Goal: Task Accomplishment & Management: Manage account settings

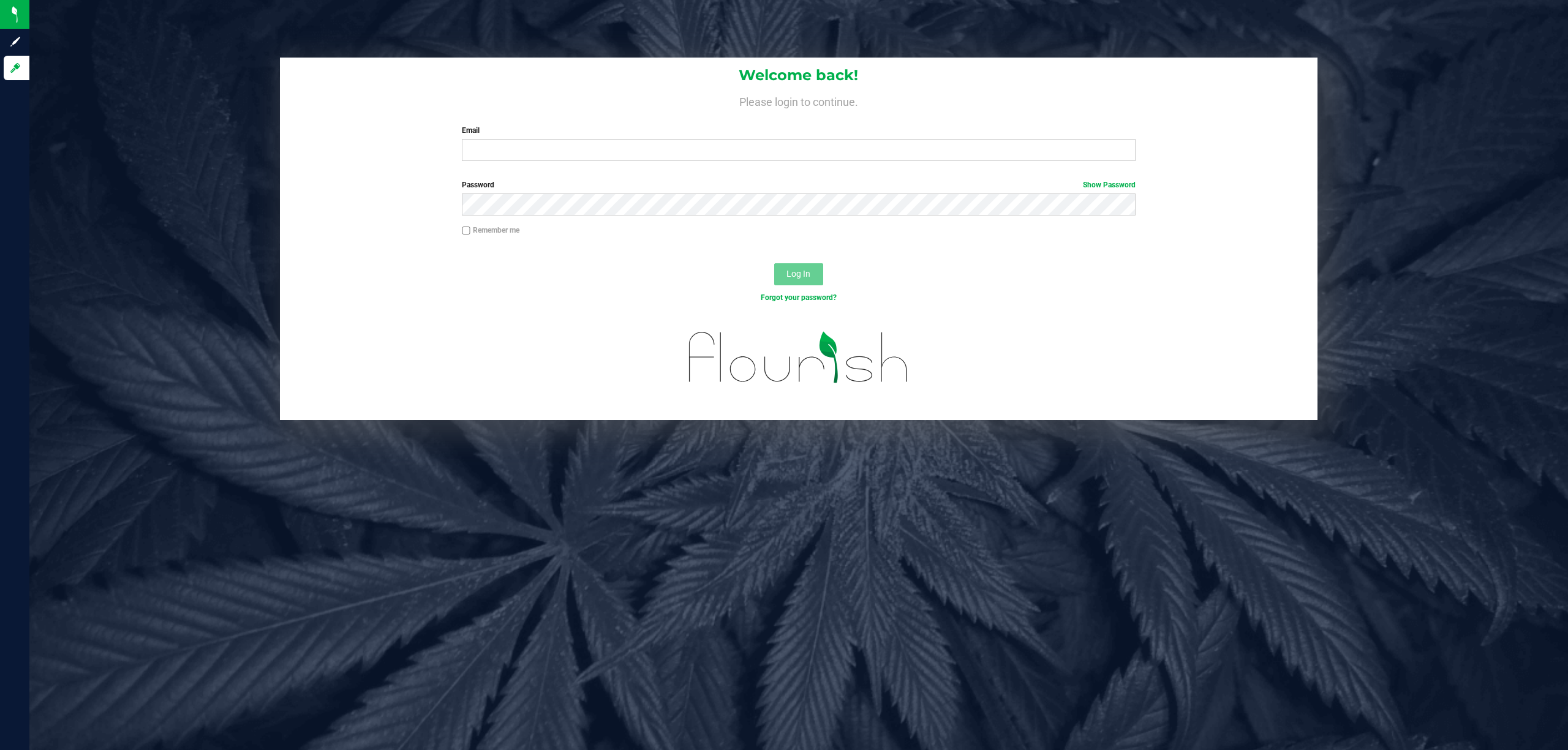
click at [720, 136] on div "Email Required Please format your email correctly." at bounding box center [798, 142] width 692 height 36
click at [725, 146] on input "Email" at bounding box center [798, 150] width 674 height 22
type input "[EMAIL_ADDRESS][DOMAIN_NAME]"
click at [774, 263] on button "Log In" at bounding box center [798, 274] width 49 height 22
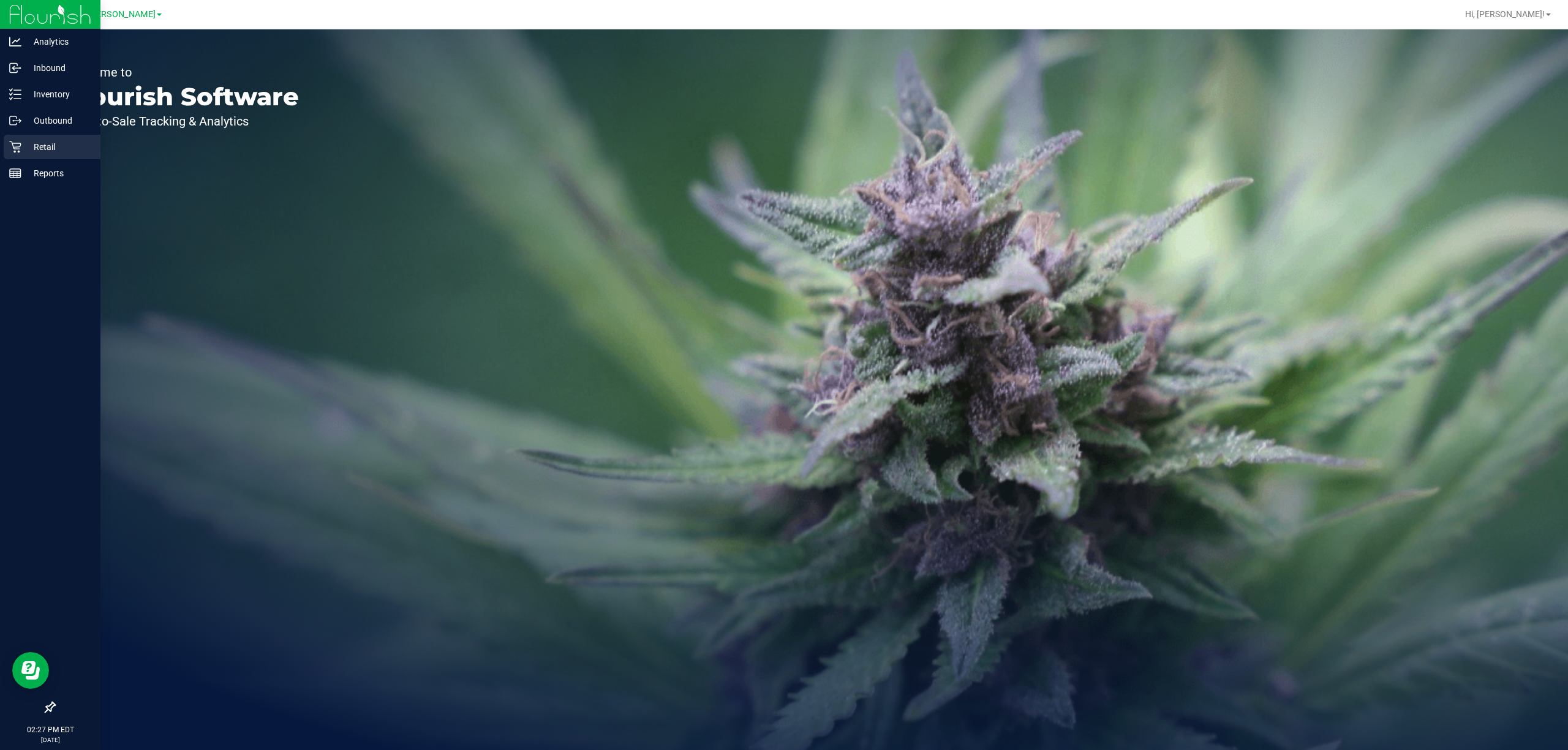
click at [27, 136] on div "Retail" at bounding box center [52, 147] width 97 height 24
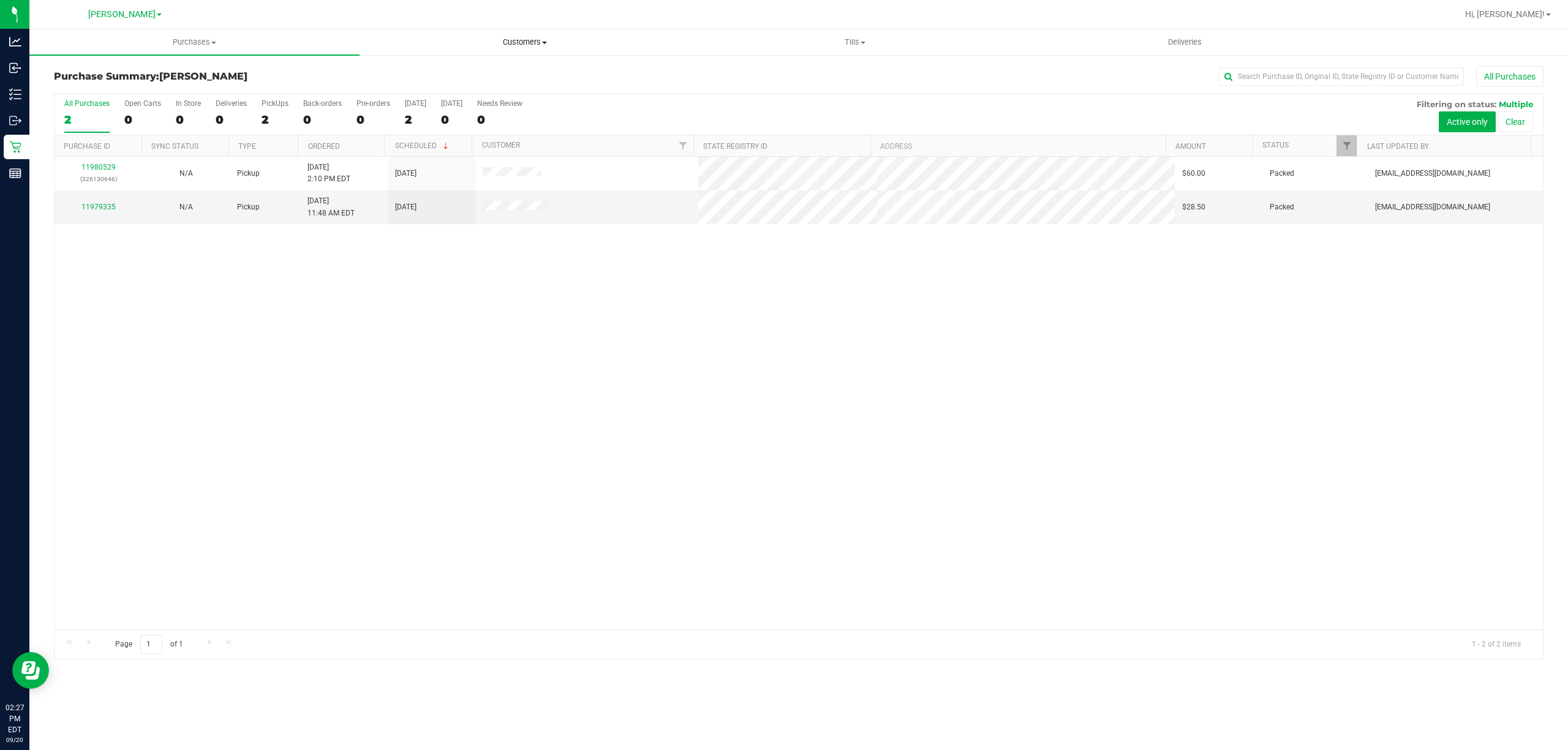
click at [545, 47] on span "Customers" at bounding box center [525, 42] width 329 height 11
click at [512, 69] on li "All customers" at bounding box center [525, 74] width 330 height 15
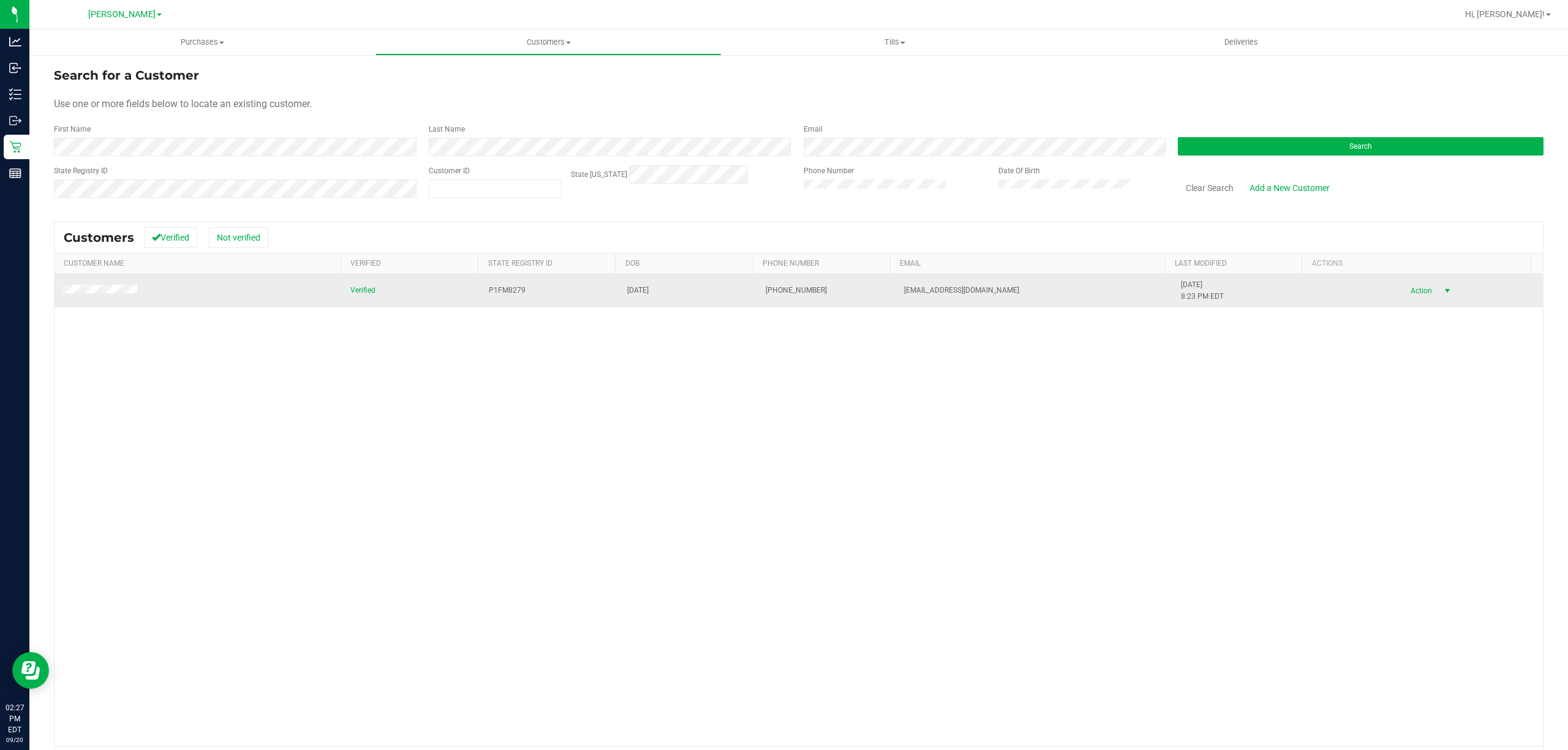
click at [1443, 288] on span "select" at bounding box center [1447, 290] width 10 height 10
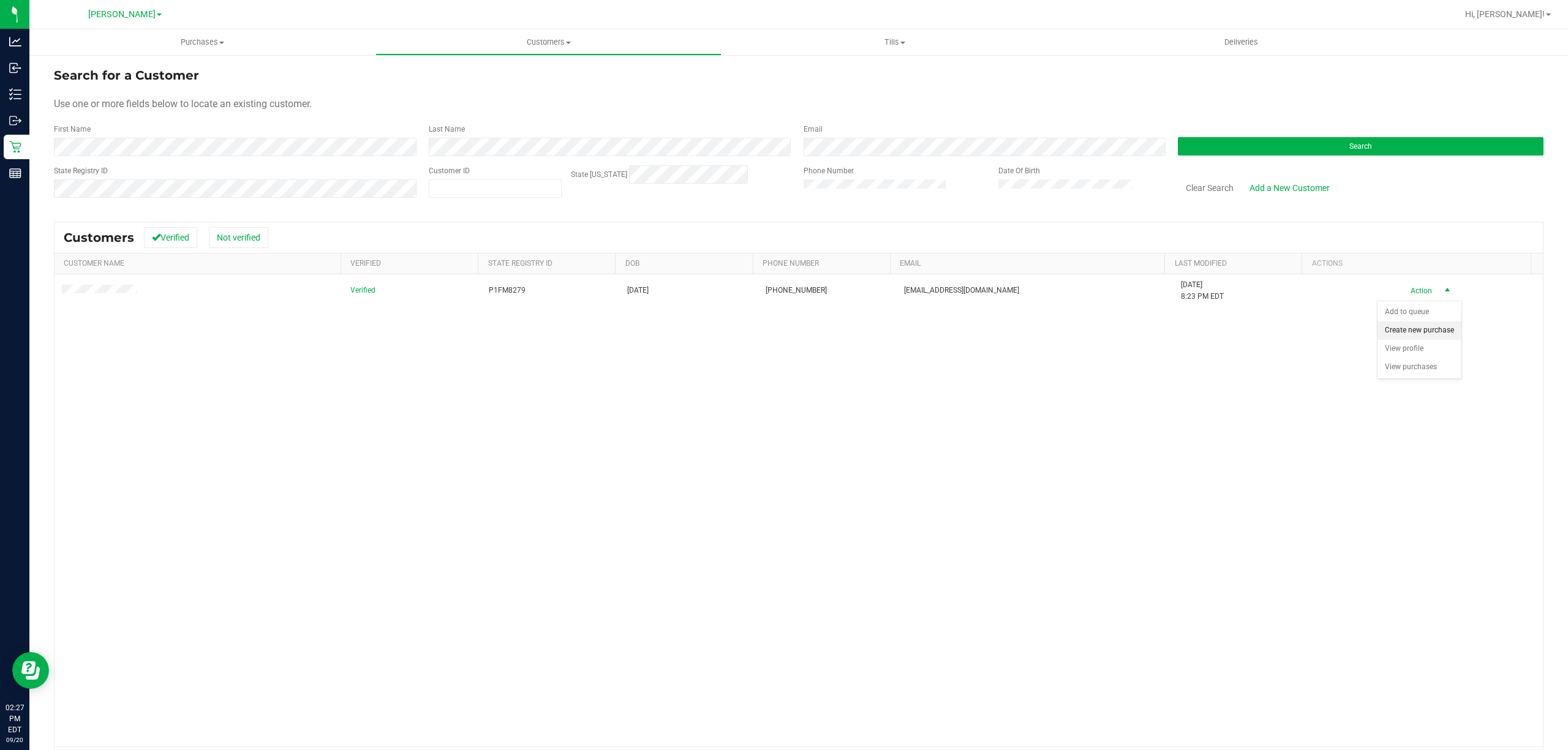
click at [1407, 326] on li "Create new purchase" at bounding box center [1420, 330] width 84 height 18
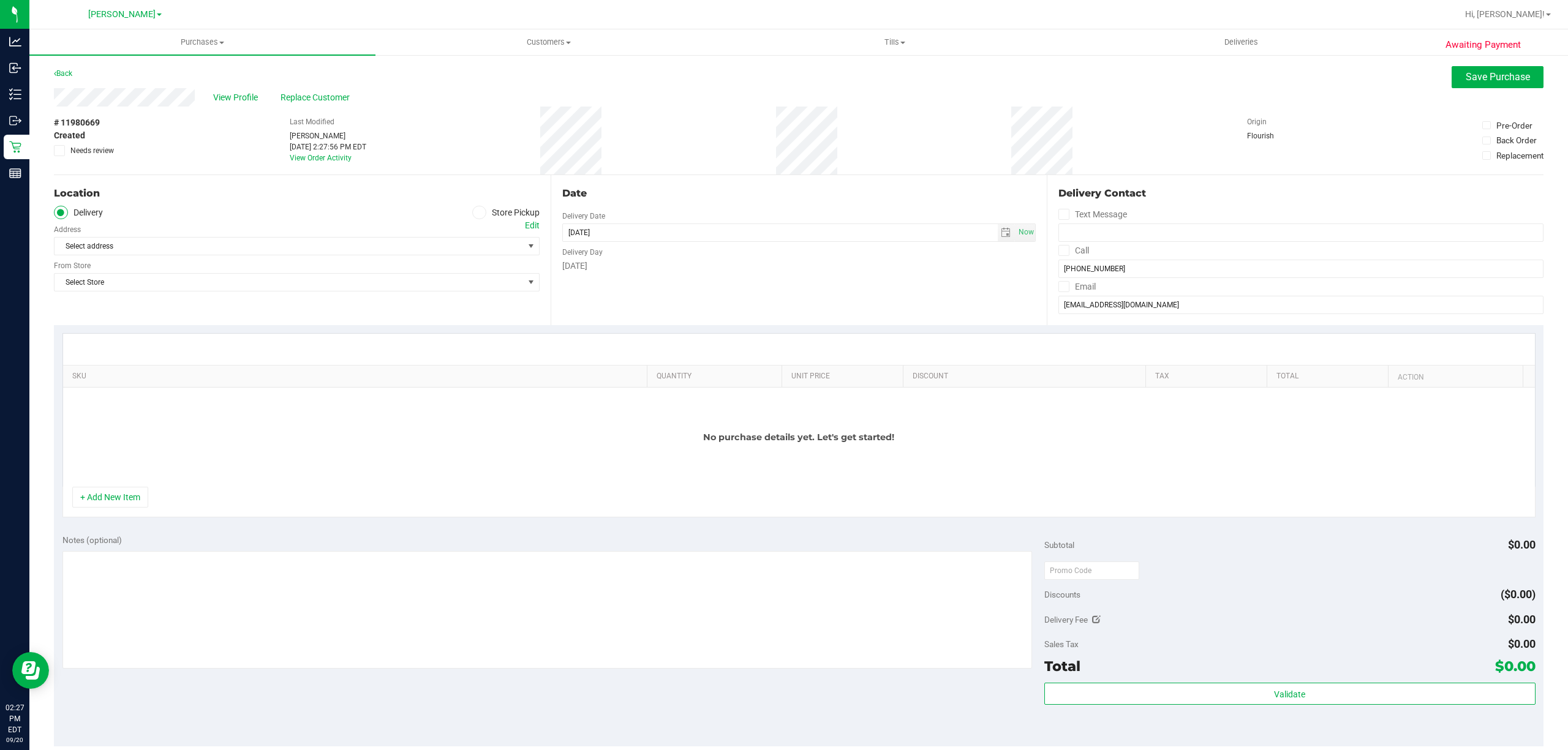
click at [478, 212] on icon at bounding box center [479, 212] width 7 height 0
click at [0, 0] on input "Store Pickup" at bounding box center [0, 0] width 0 height 0
click at [200, 253] on span "Select Store" at bounding box center [289, 245] width 469 height 17
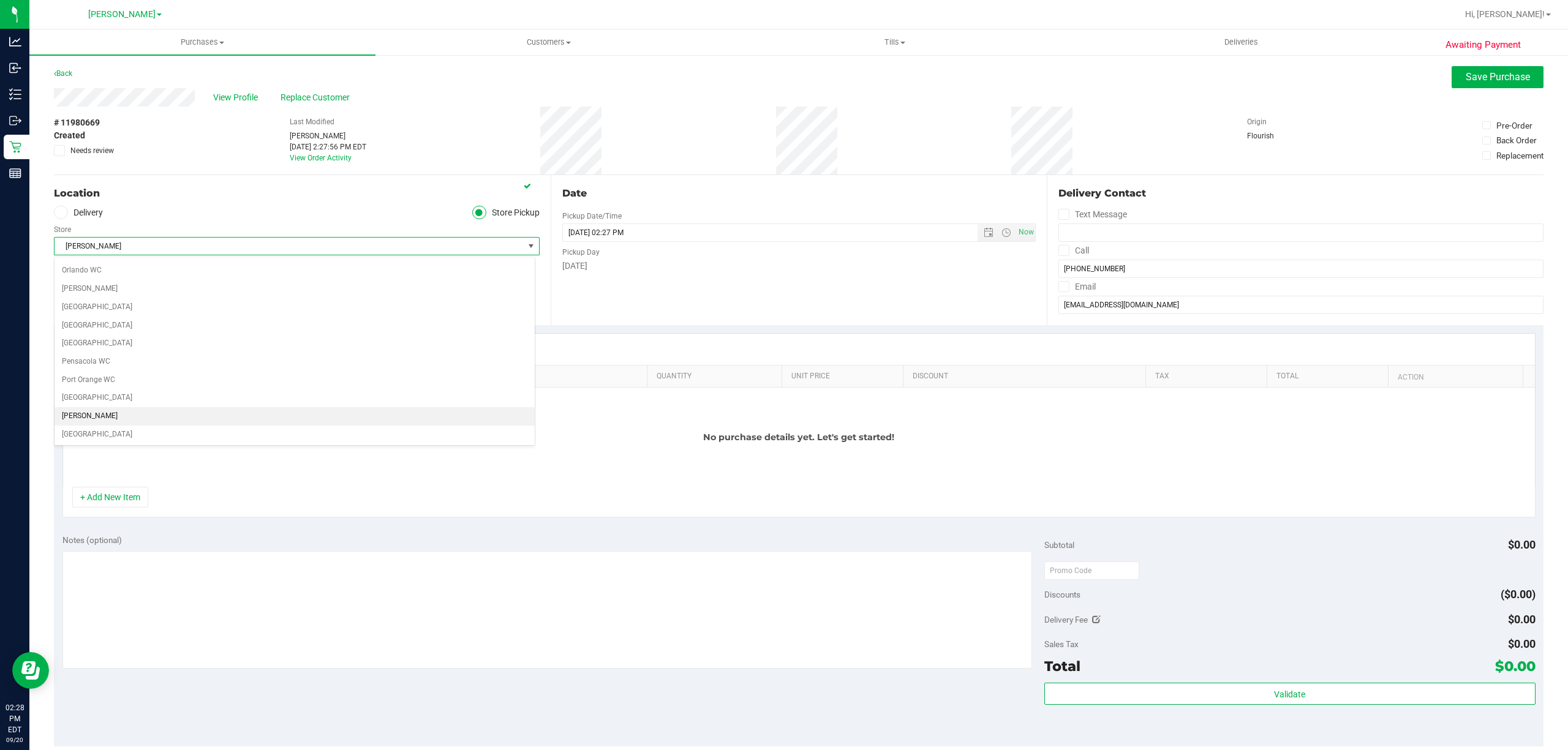
click at [96, 424] on li "[PERSON_NAME]" at bounding box center [294, 416] width 480 height 18
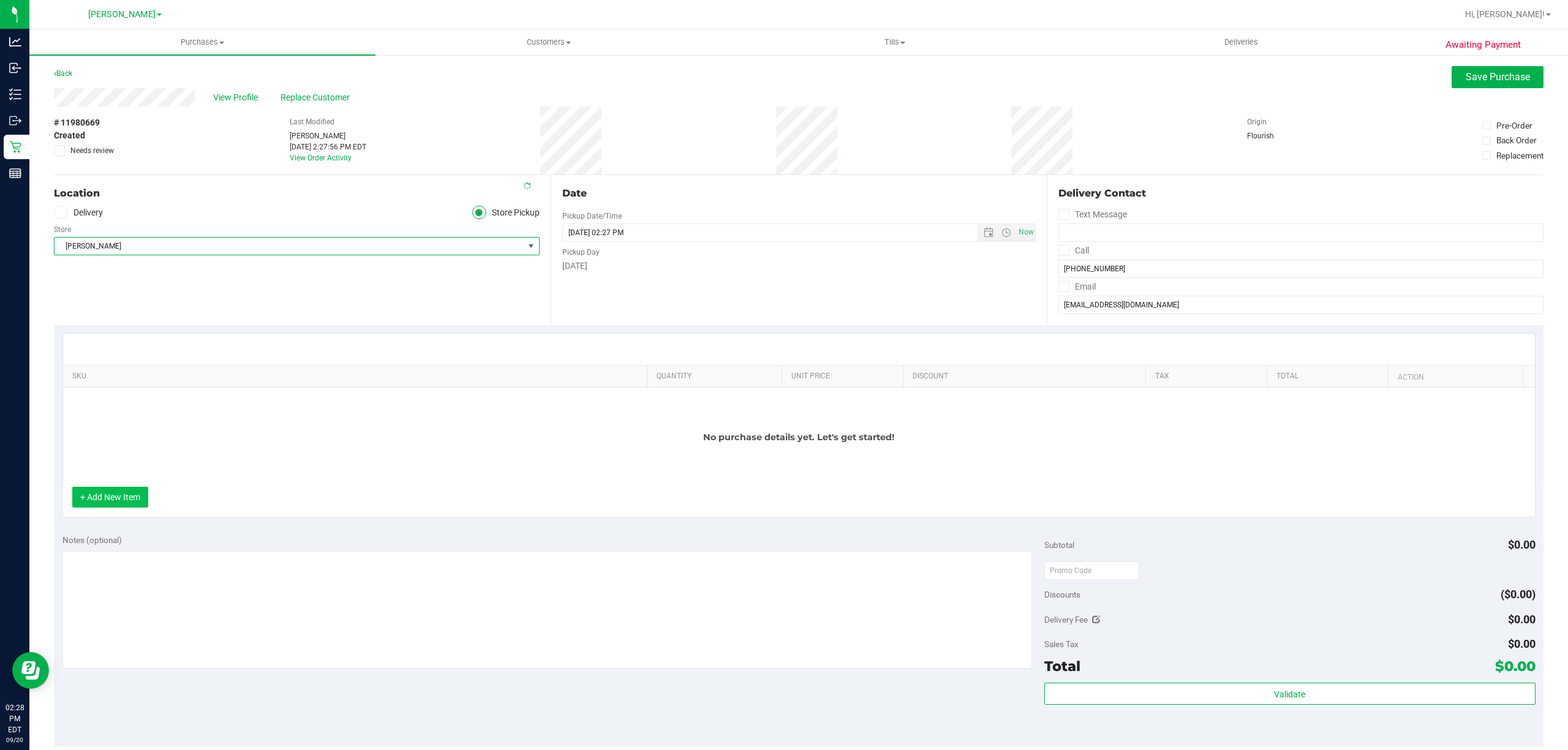
click at [103, 491] on button "+ Add New Item" at bounding box center [110, 497] width 76 height 21
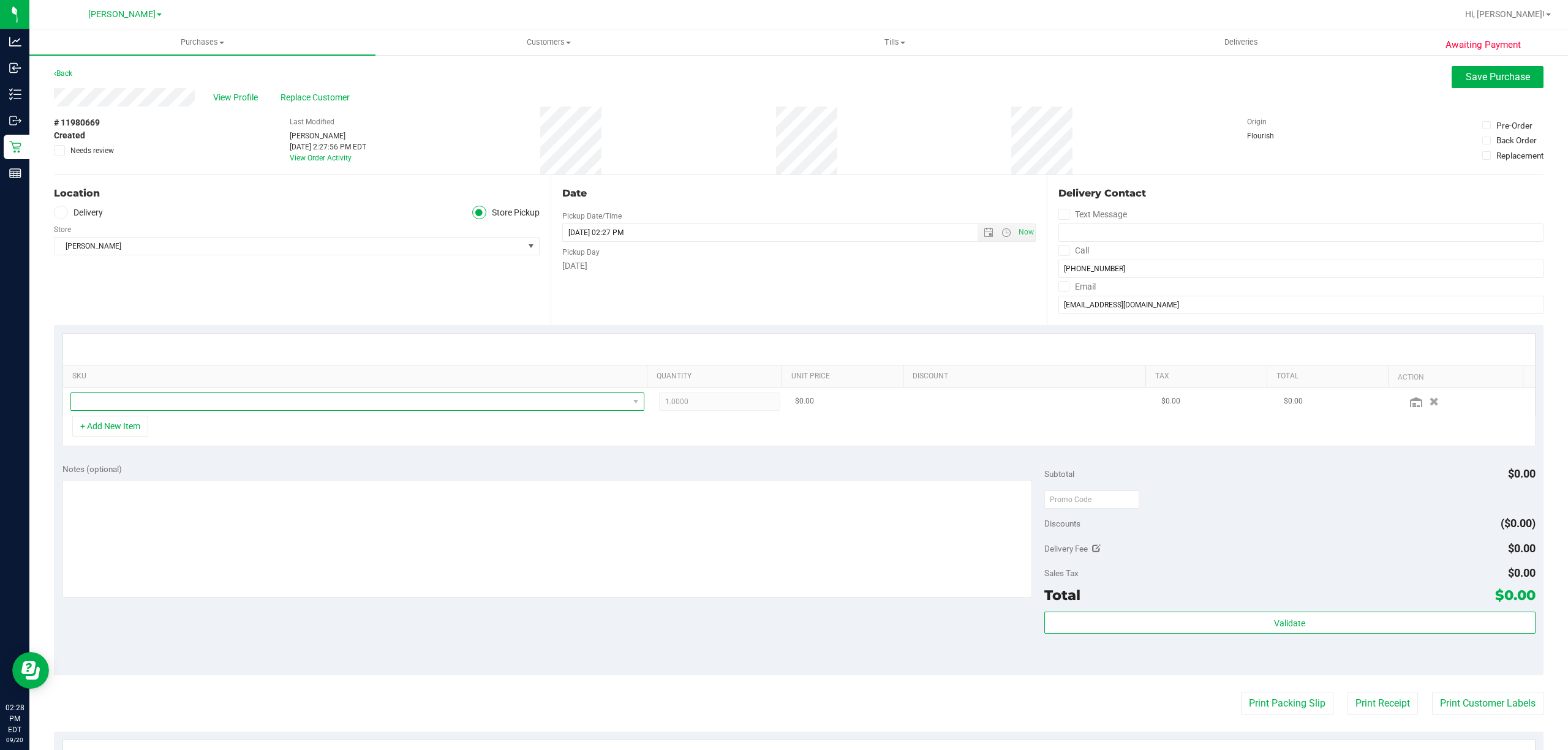
click at [138, 407] on span "NO DATA FOUND" at bounding box center [349, 401] width 557 height 17
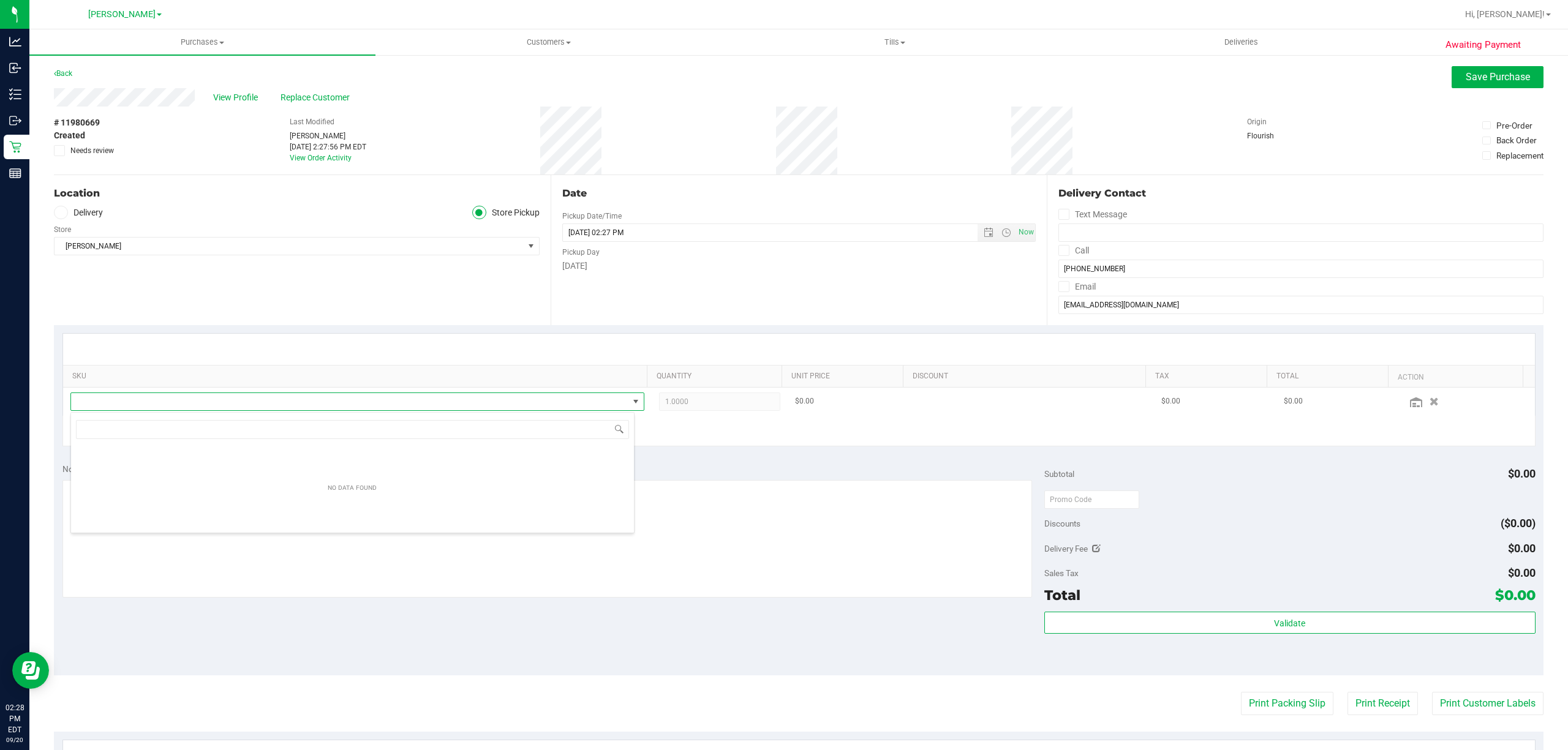
scroll to position [18, 563]
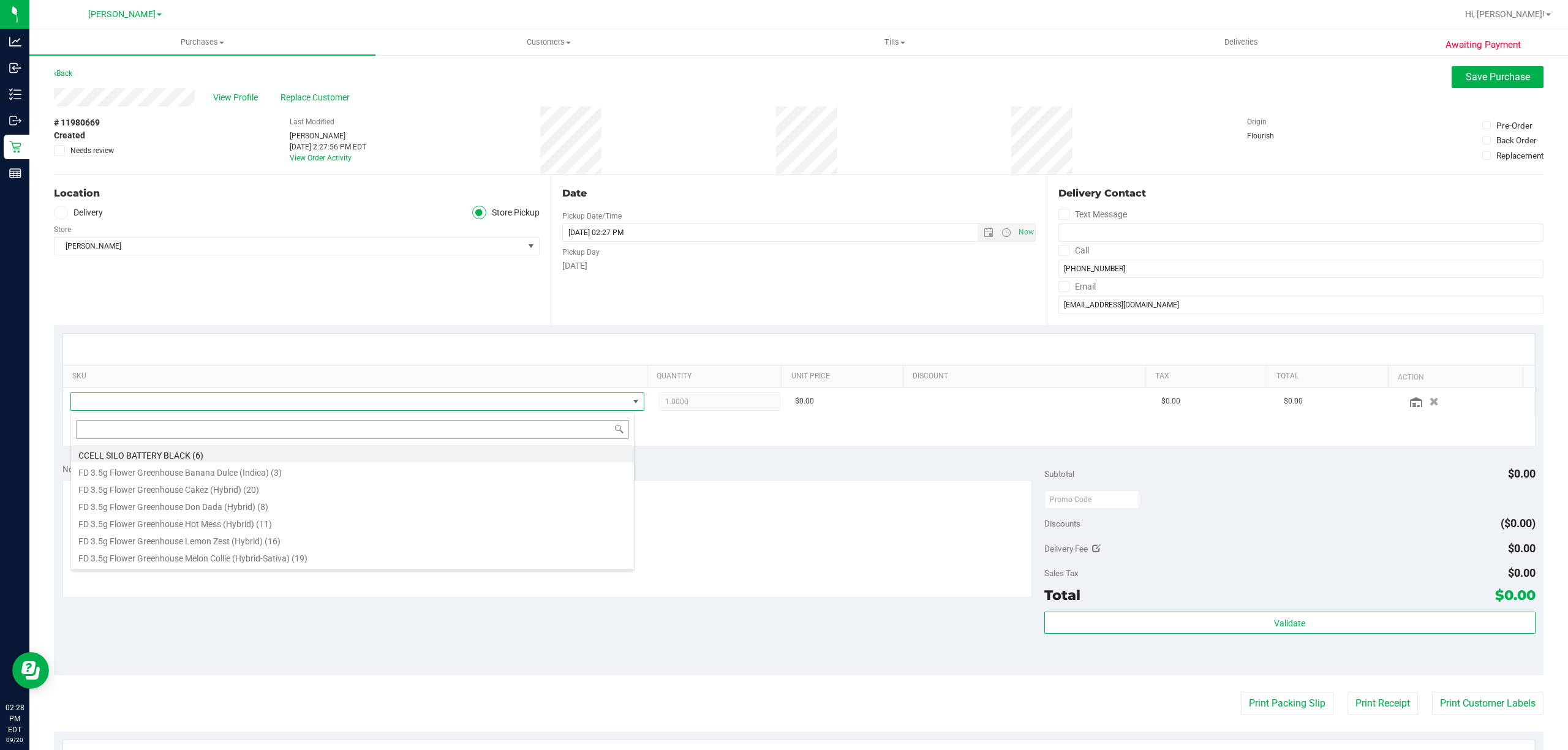
click at [128, 430] on input at bounding box center [352, 430] width 553 height 19
type input "rpb"
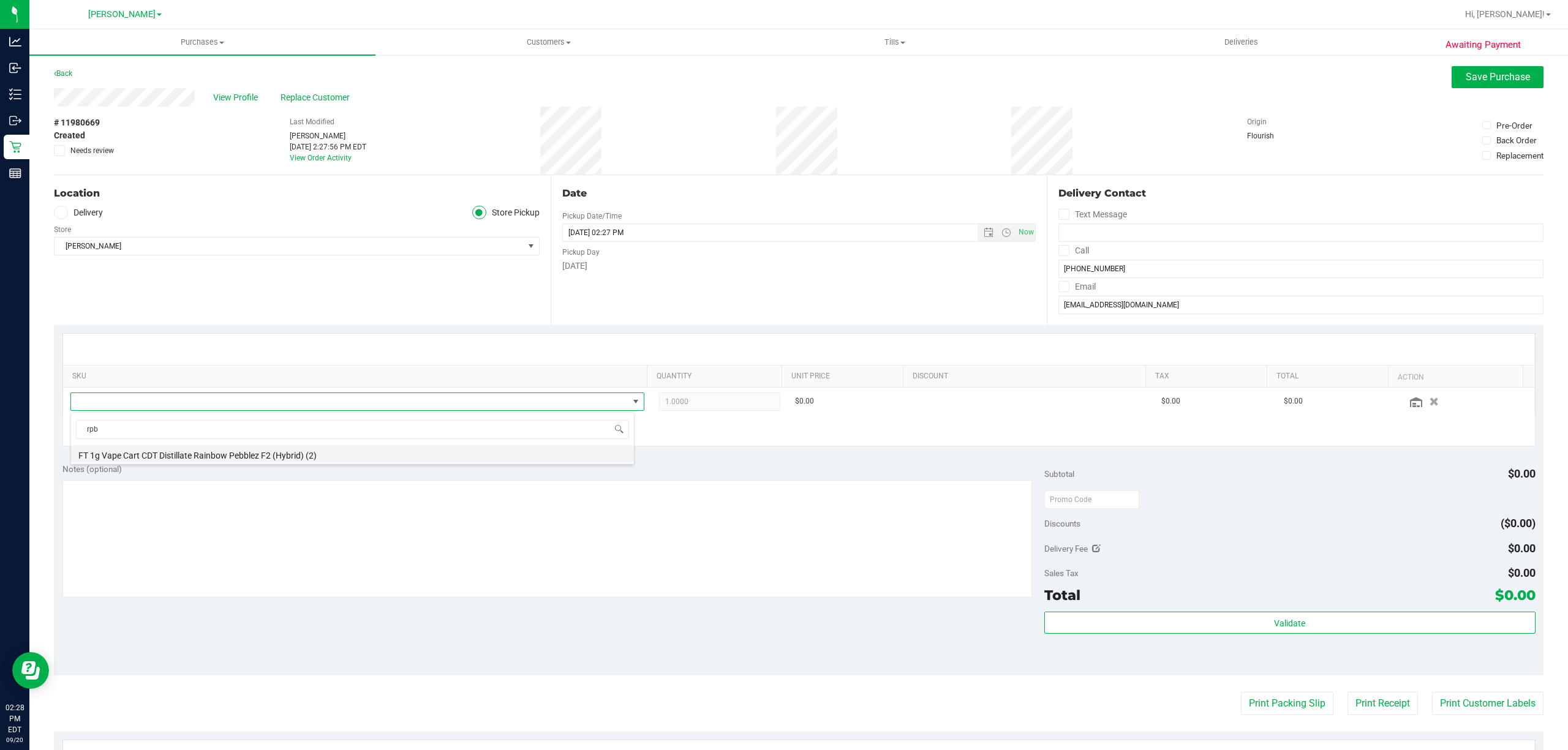
click at [231, 459] on li "FT 1g Vape Cart CDT Distillate Rainbow Pebblez F2 (Hybrid) (2)" at bounding box center [352, 453] width 563 height 17
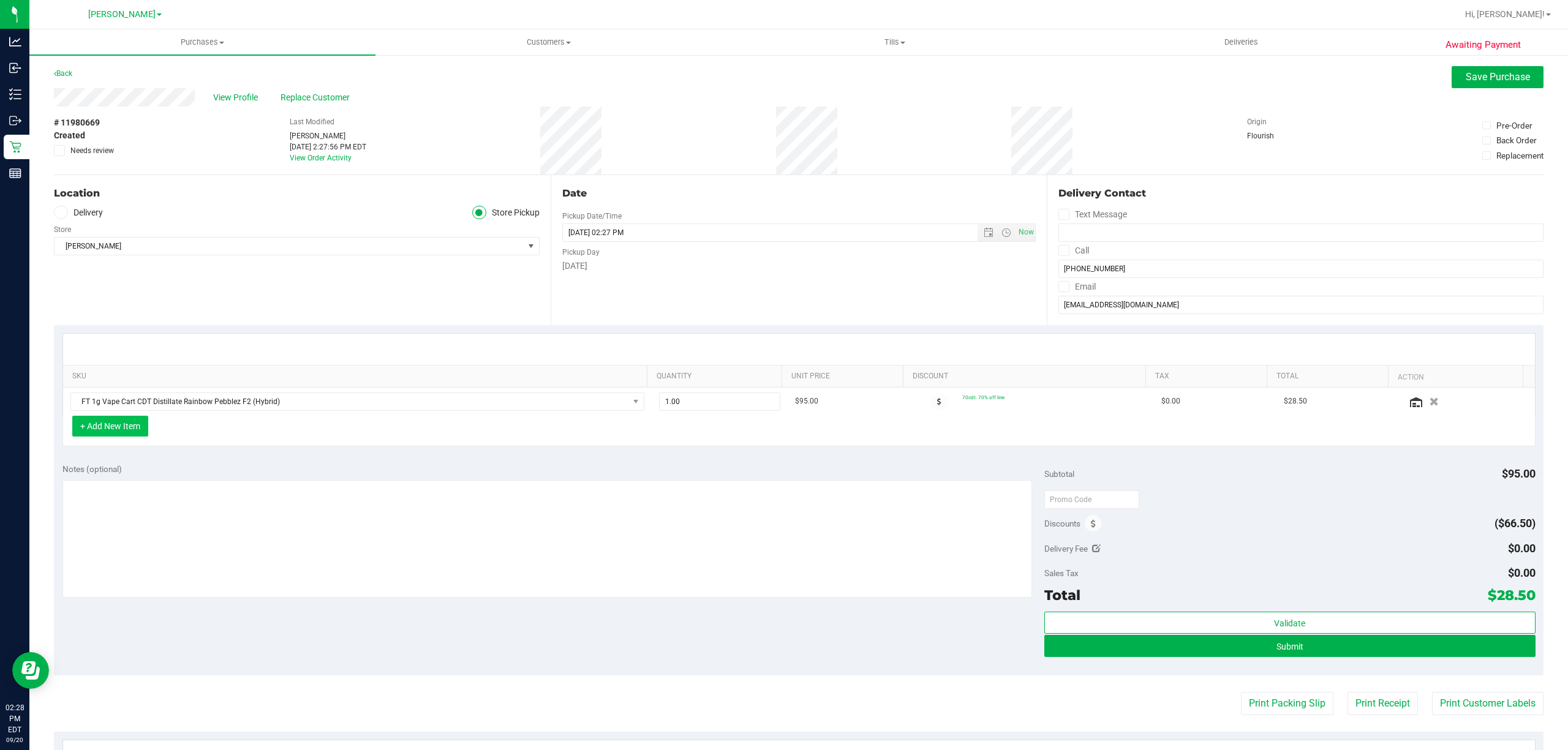
click at [130, 432] on button "+ Add New Item" at bounding box center [110, 426] width 76 height 21
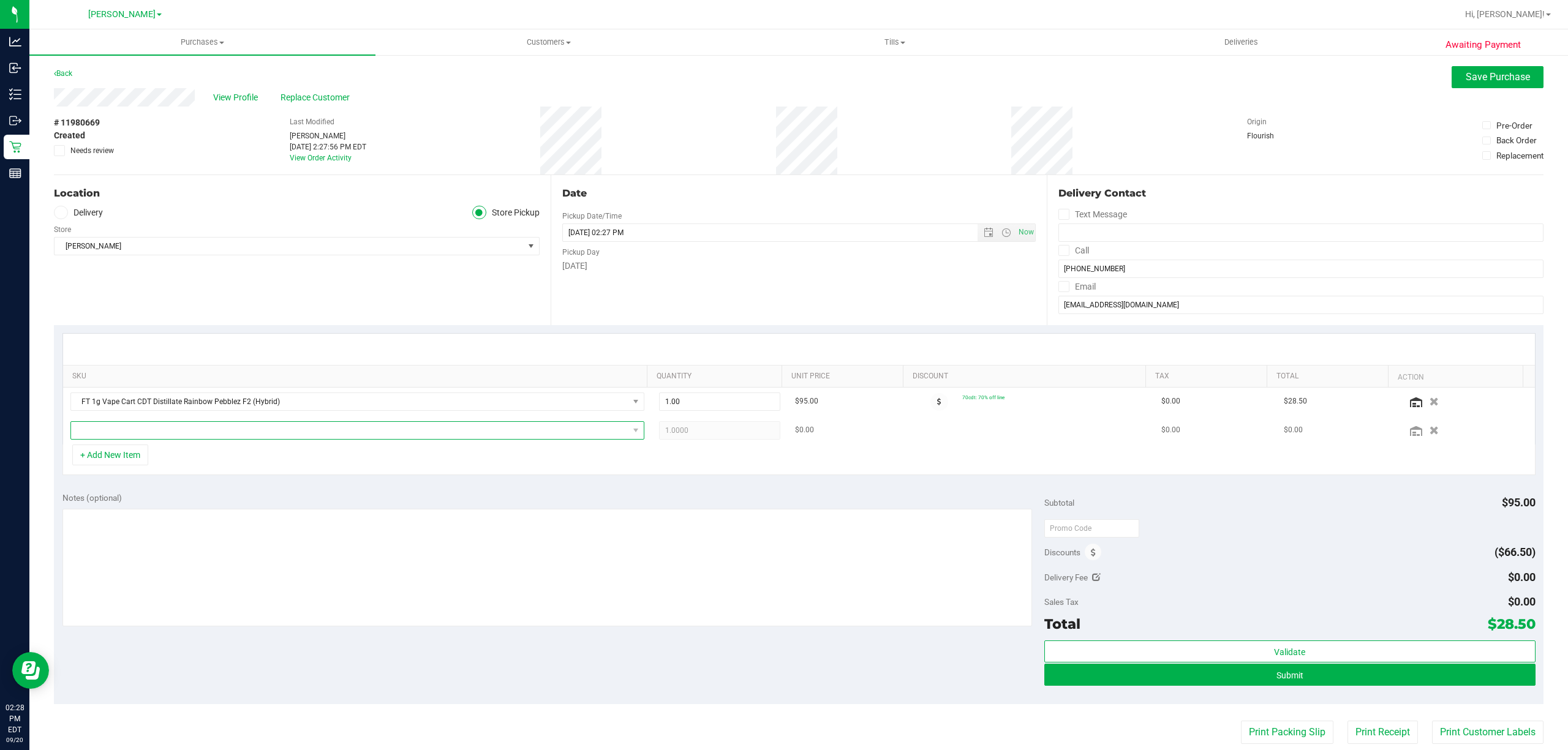
click at [226, 436] on span "NO DATA FOUND" at bounding box center [349, 430] width 557 height 17
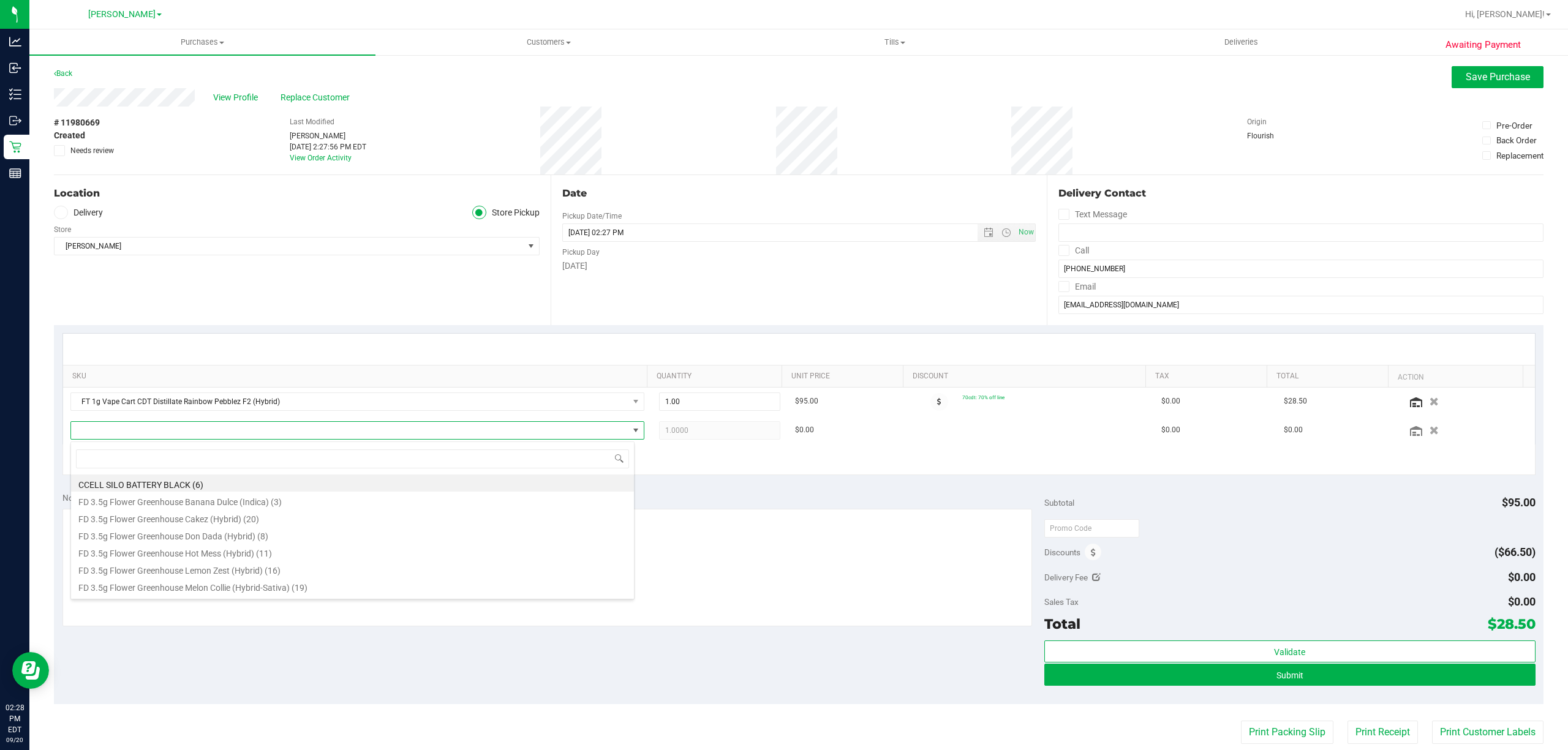
click at [669, 474] on div "+ Add New Item" at bounding box center [799, 460] width 1473 height 31
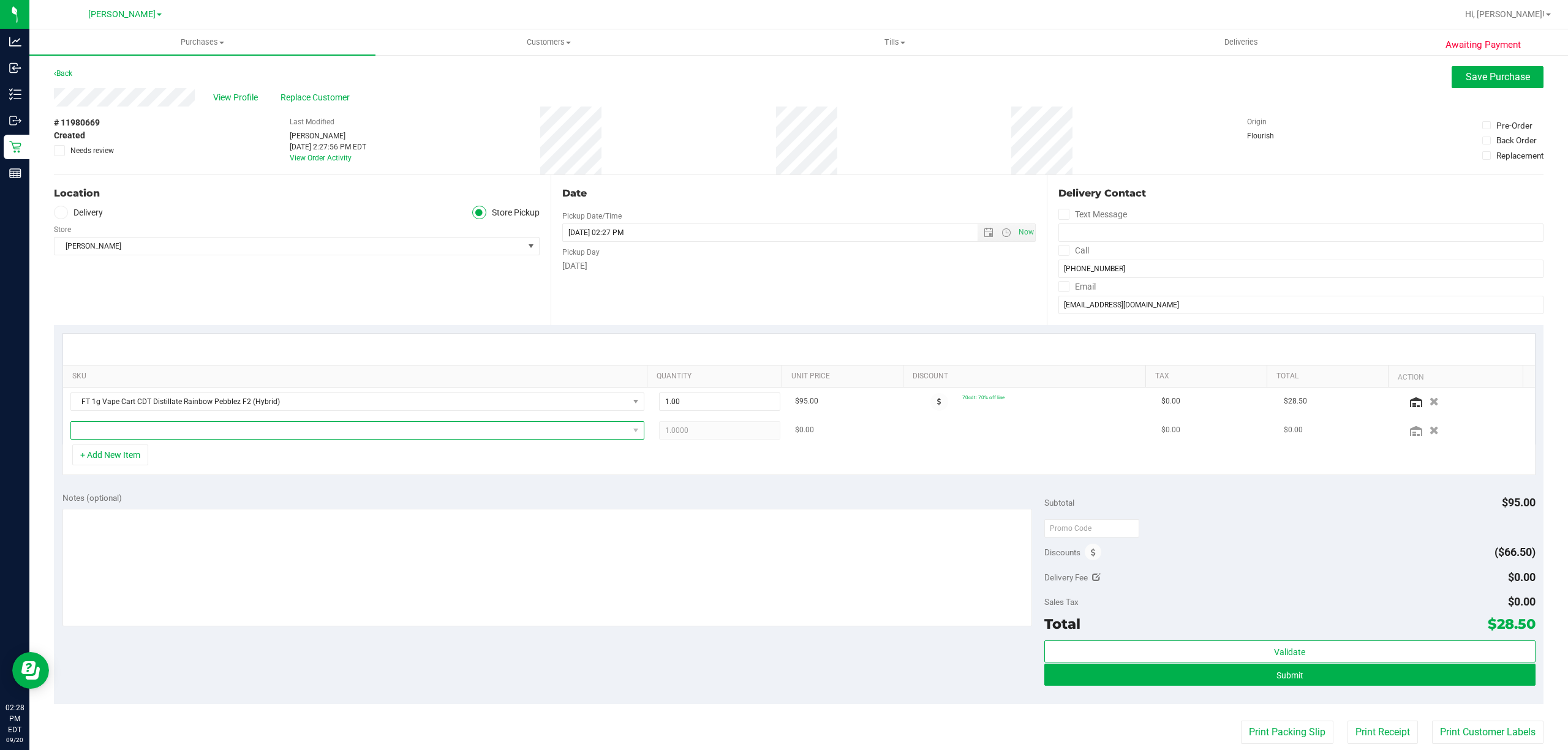
click at [587, 438] on span "NO DATA FOUND" at bounding box center [349, 430] width 557 height 17
click at [1061, 673] on button "Submit" at bounding box center [1290, 675] width 491 height 22
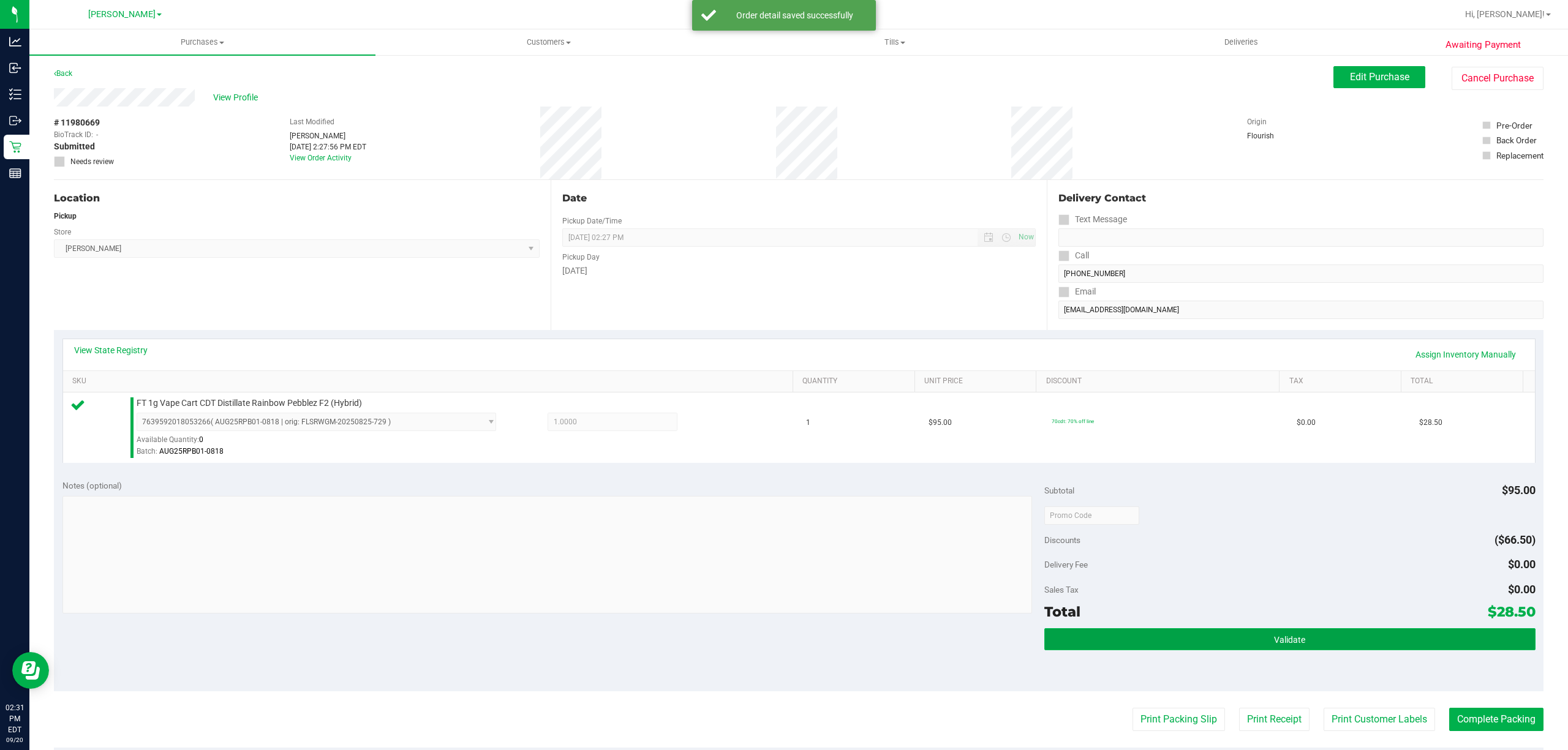
click at [1219, 635] on button "Validate" at bounding box center [1290, 639] width 491 height 22
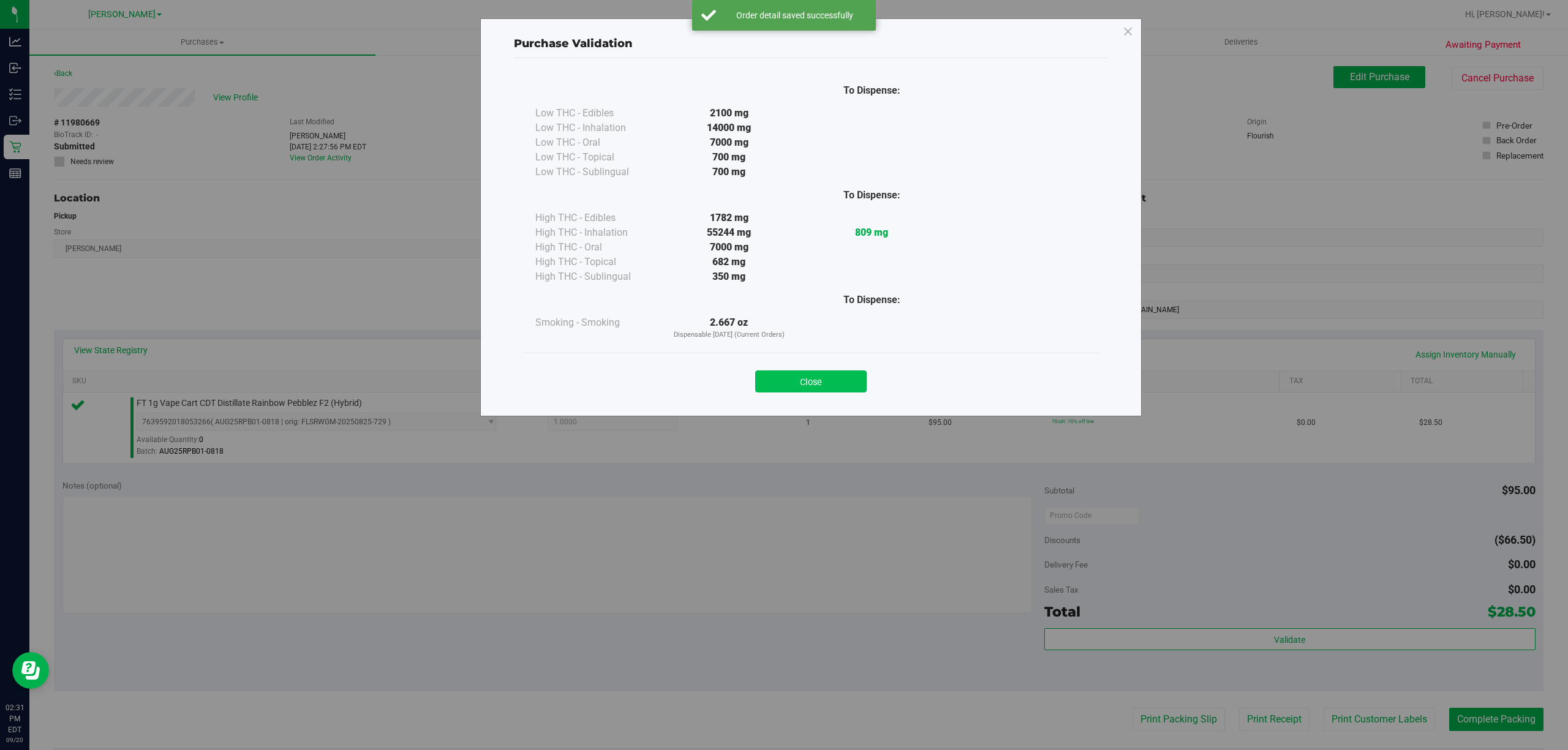
click at [806, 385] on button "Close" at bounding box center [810, 382] width 111 height 22
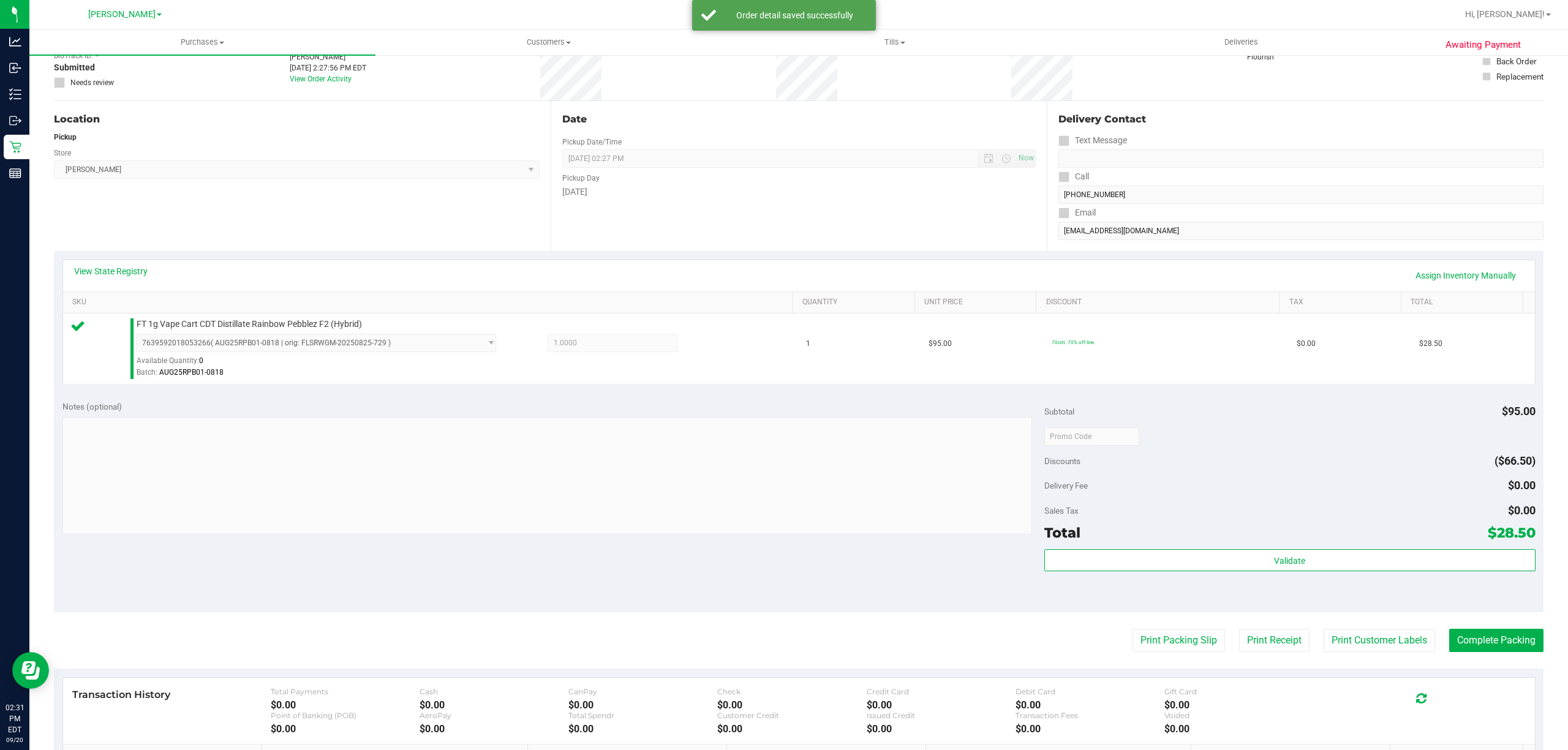
scroll to position [163, 0]
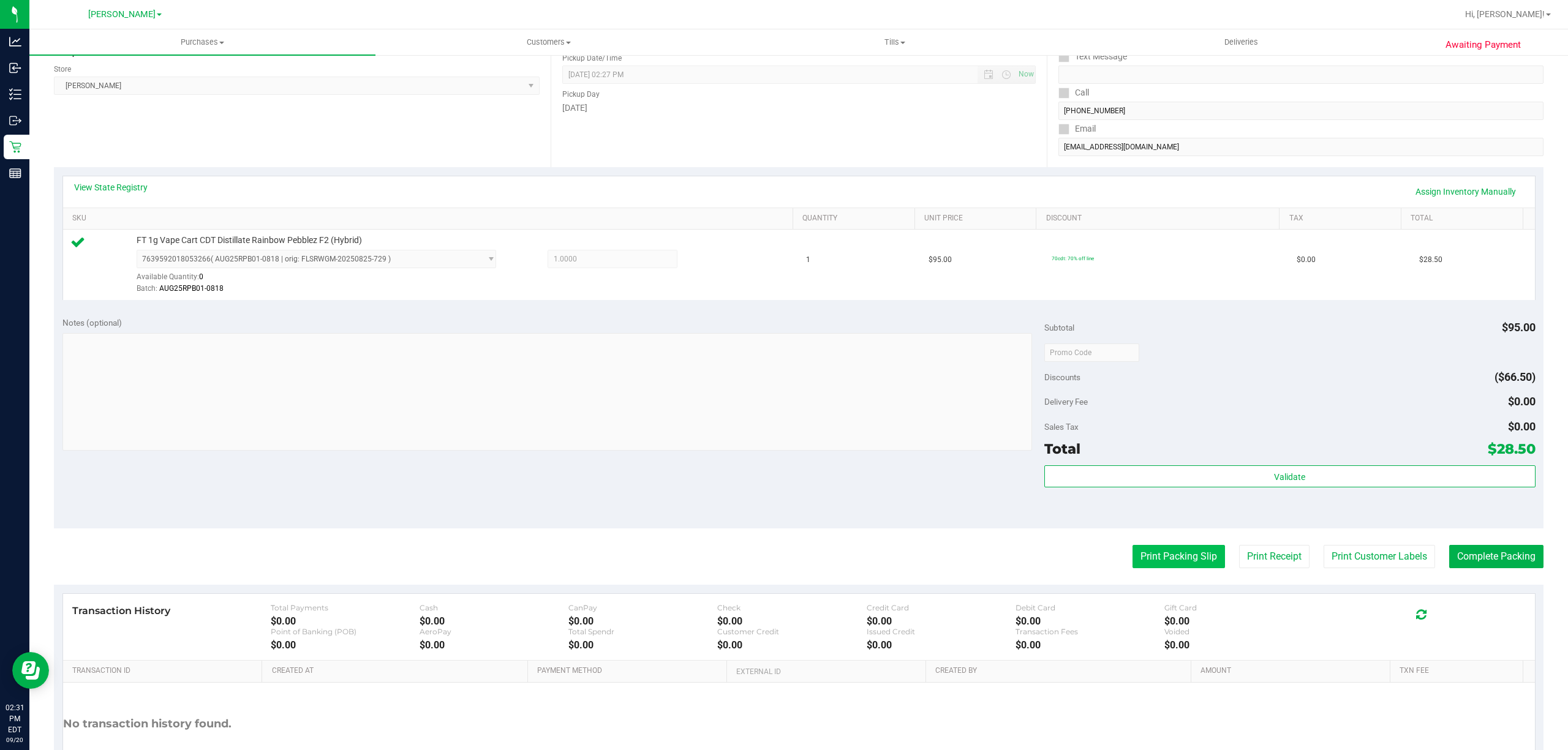
click at [1155, 552] on button "Print Packing Slip" at bounding box center [1178, 556] width 92 height 24
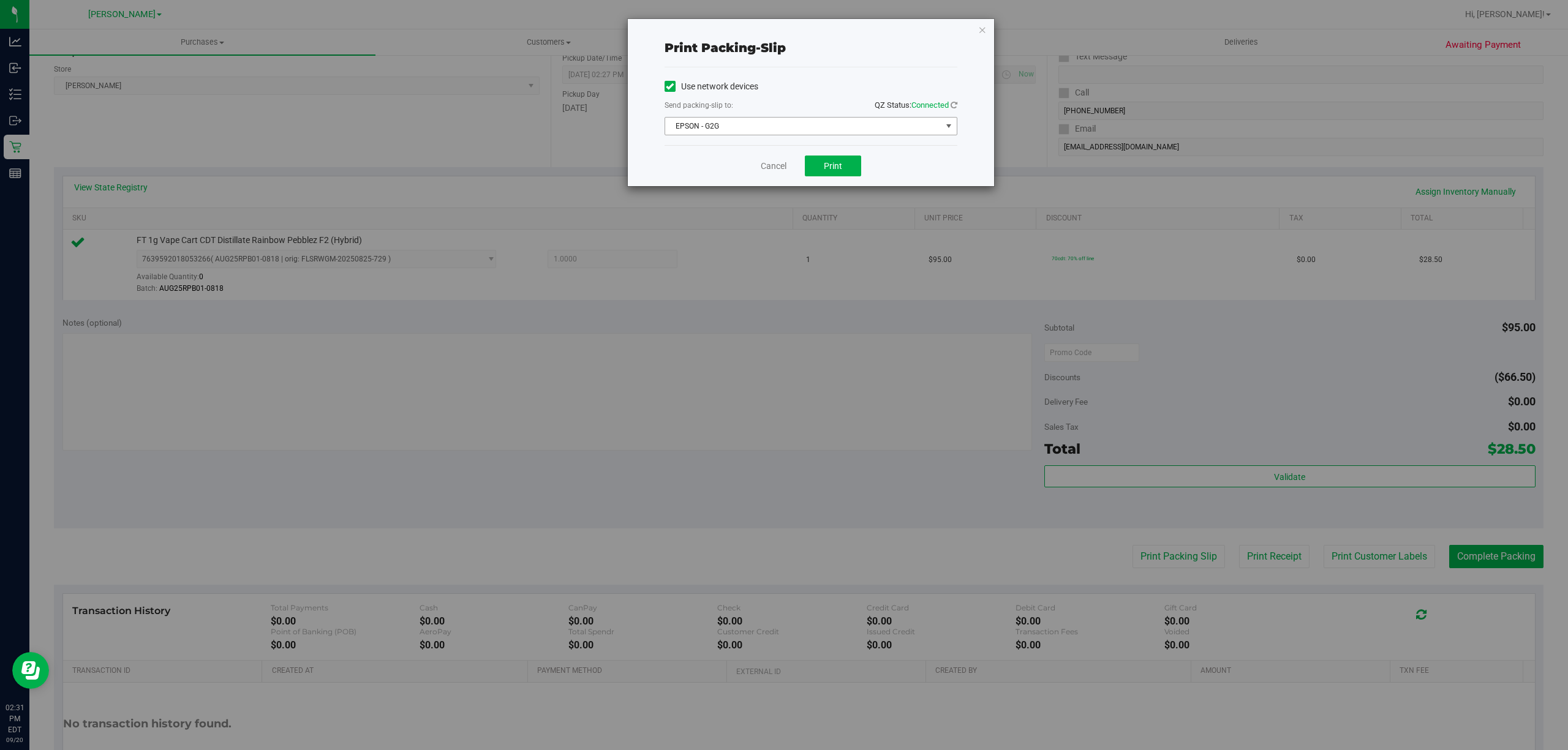
click at [854, 126] on span "EPSON - G2G" at bounding box center [803, 126] width 276 height 17
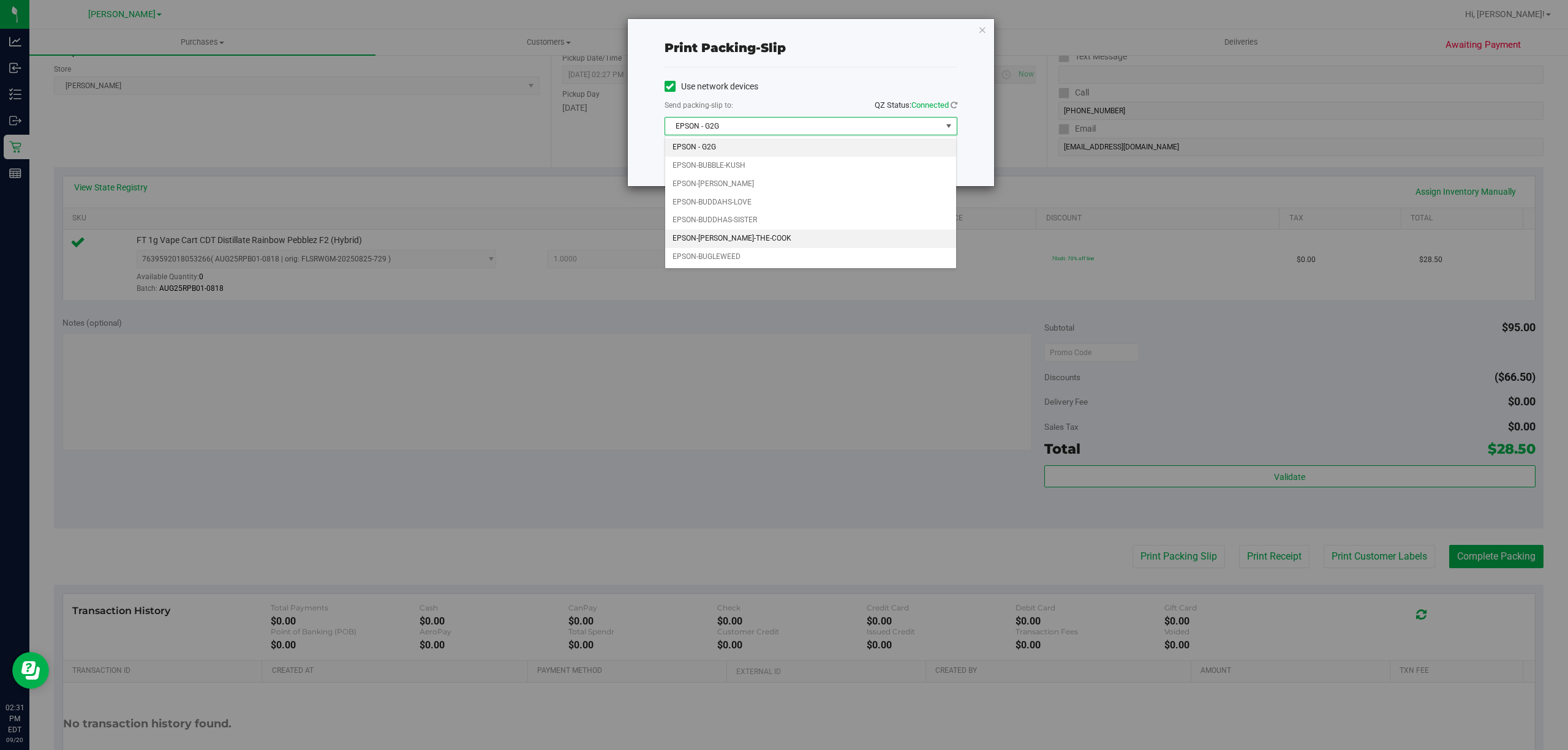
click at [725, 237] on li "EPSON-[PERSON_NAME]-THE-COOK" at bounding box center [810, 239] width 291 height 18
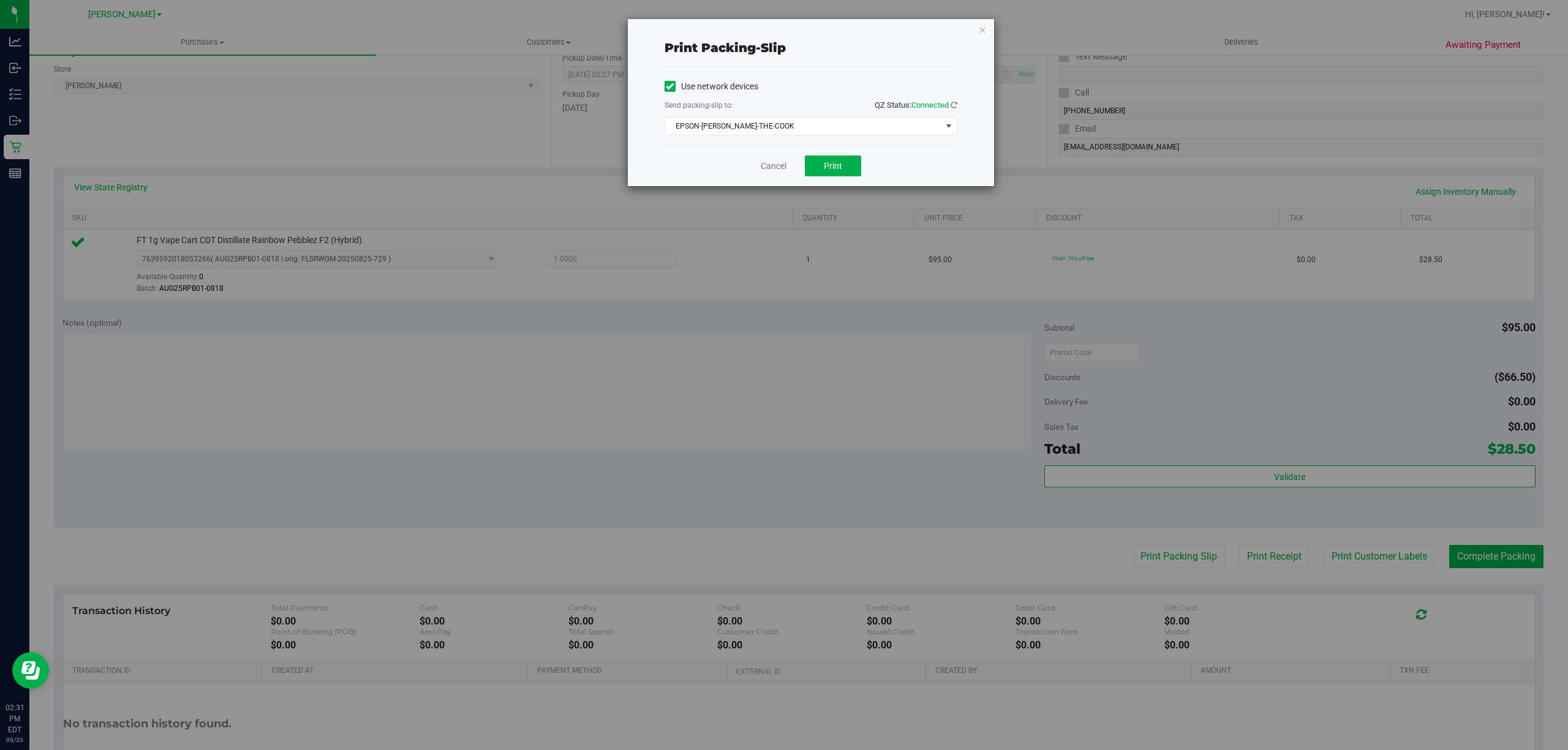
click at [757, 155] on div "Cancel Print" at bounding box center [810, 166] width 293 height 41
click at [836, 155] on div "Cancel Print" at bounding box center [810, 166] width 293 height 41
click at [849, 159] on button "Print" at bounding box center [833, 166] width 56 height 21
click at [766, 172] on link "Cancel" at bounding box center [773, 166] width 26 height 13
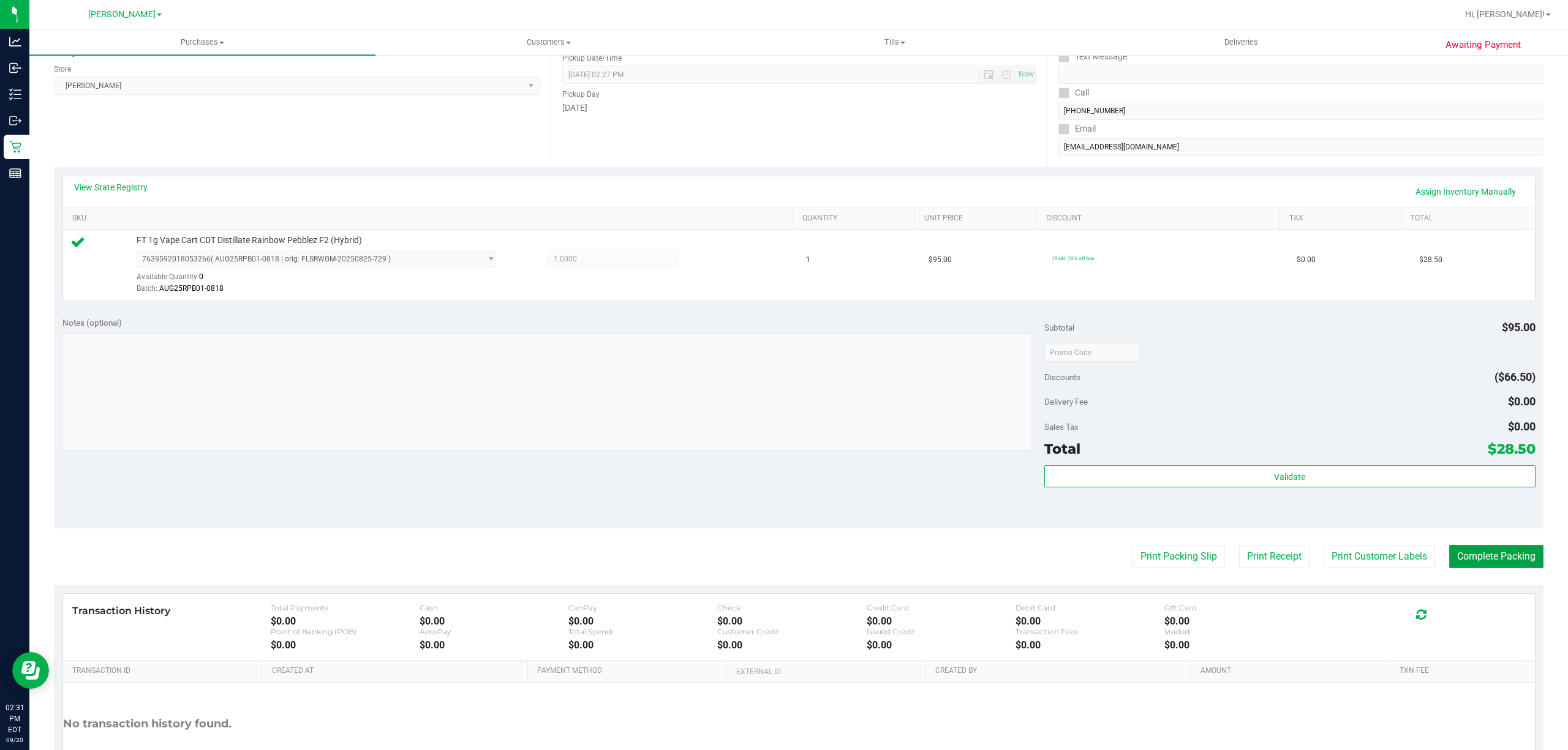
click at [1486, 563] on button "Complete Packing" at bounding box center [1496, 556] width 94 height 24
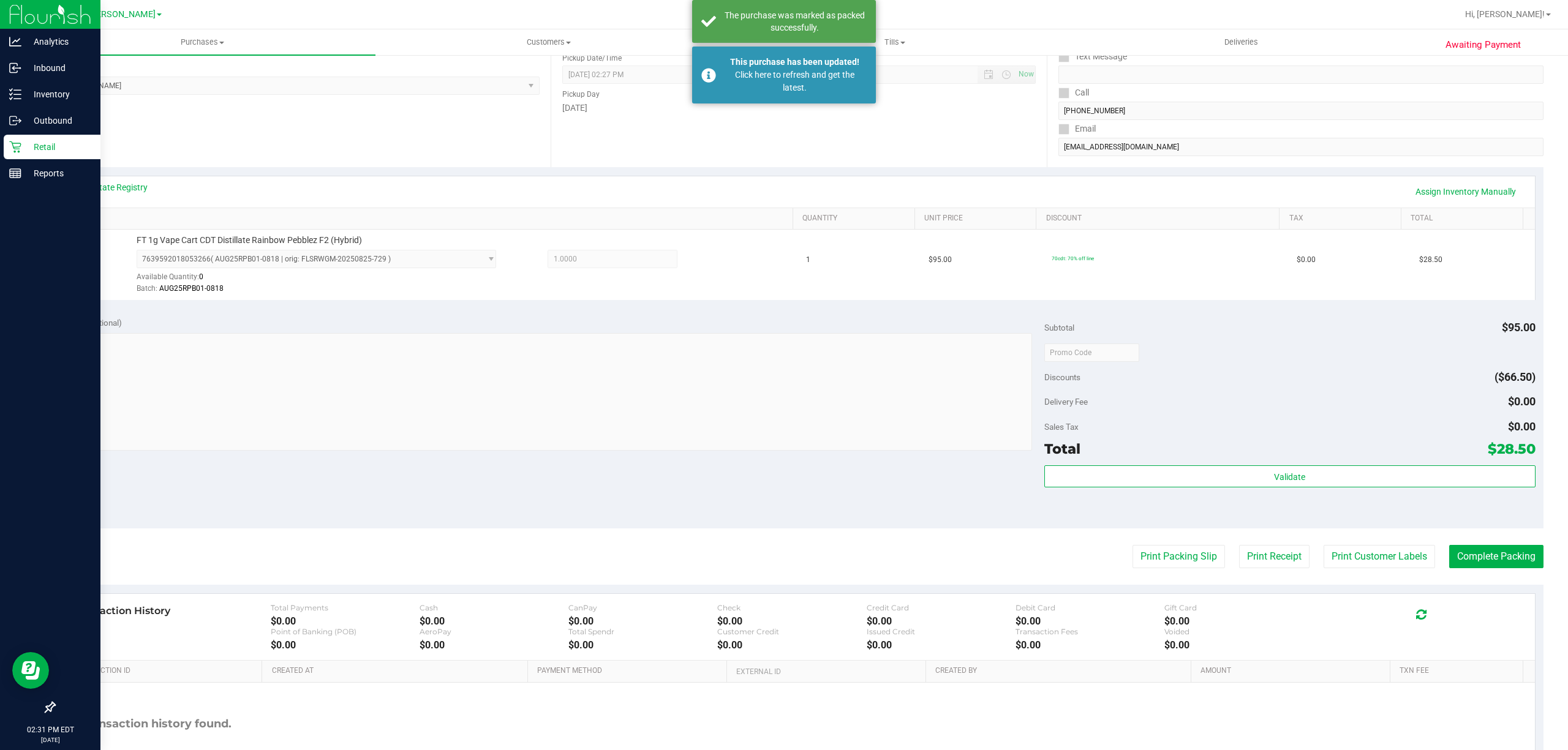
click at [30, 150] on p "Retail" at bounding box center [58, 147] width 74 height 15
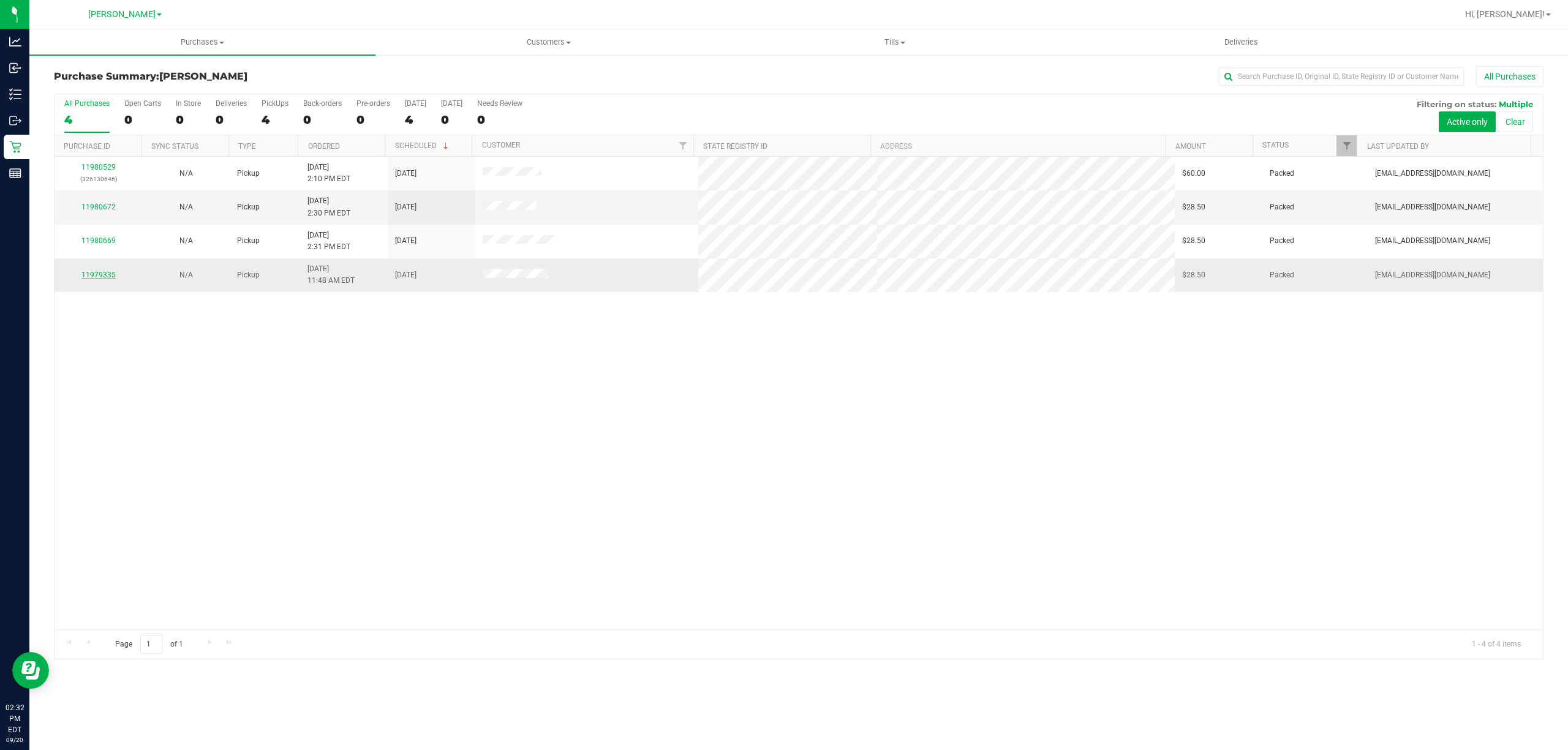
click at [100, 279] on link "11979335" at bounding box center [99, 275] width 35 height 9
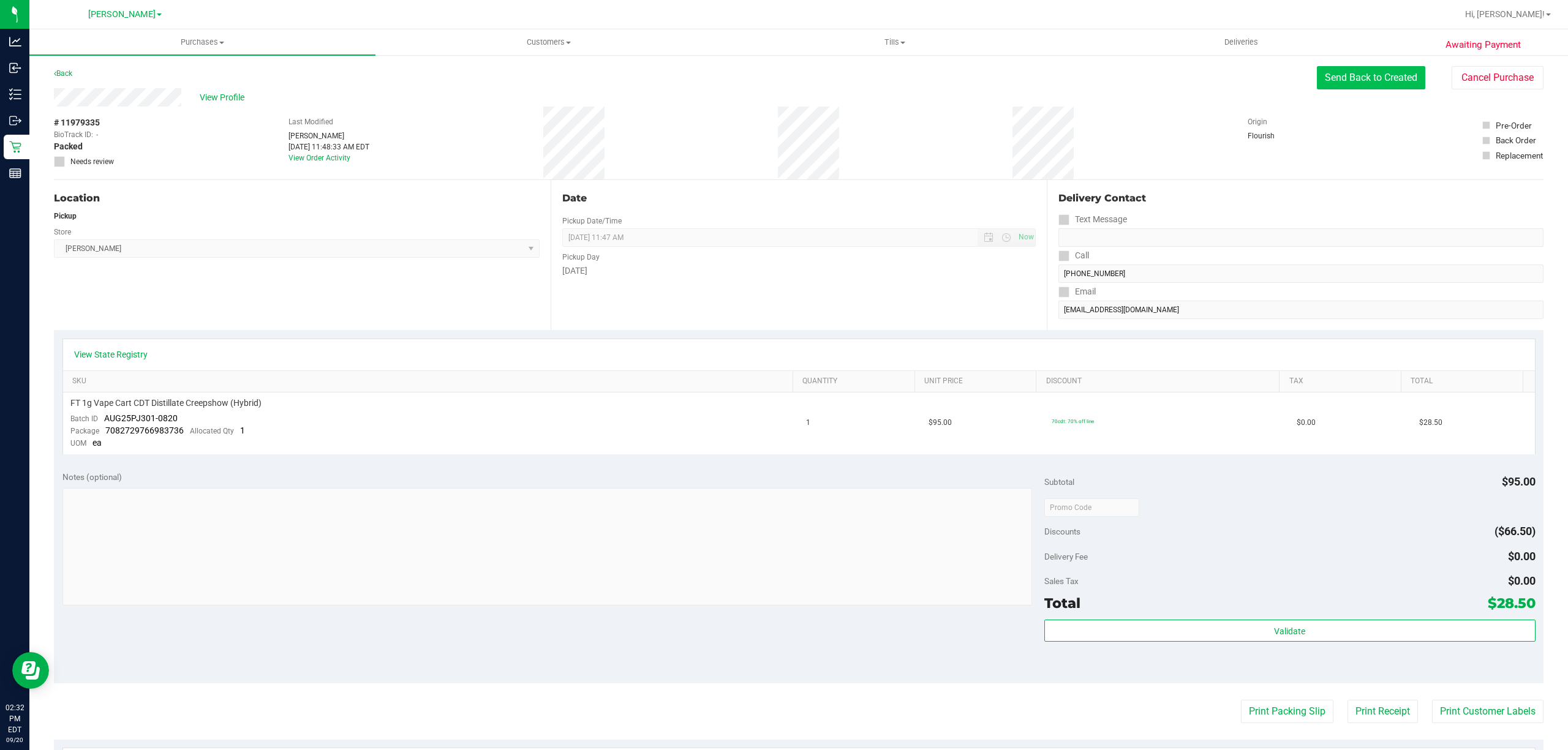
click at [1337, 77] on button "Send Back to Created" at bounding box center [1370, 78] width 108 height 24
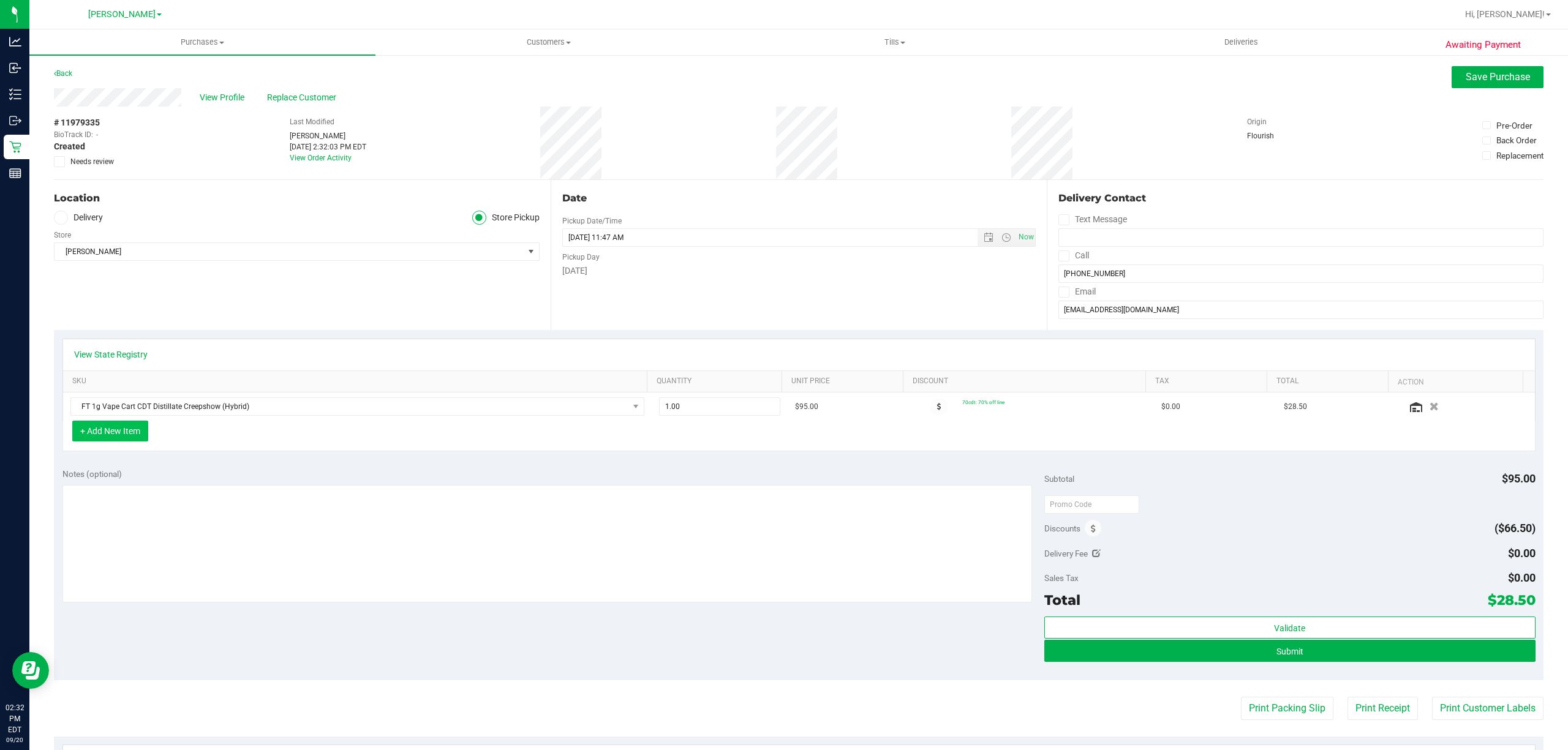
click at [147, 432] on button "+ Add New Item" at bounding box center [110, 431] width 76 height 21
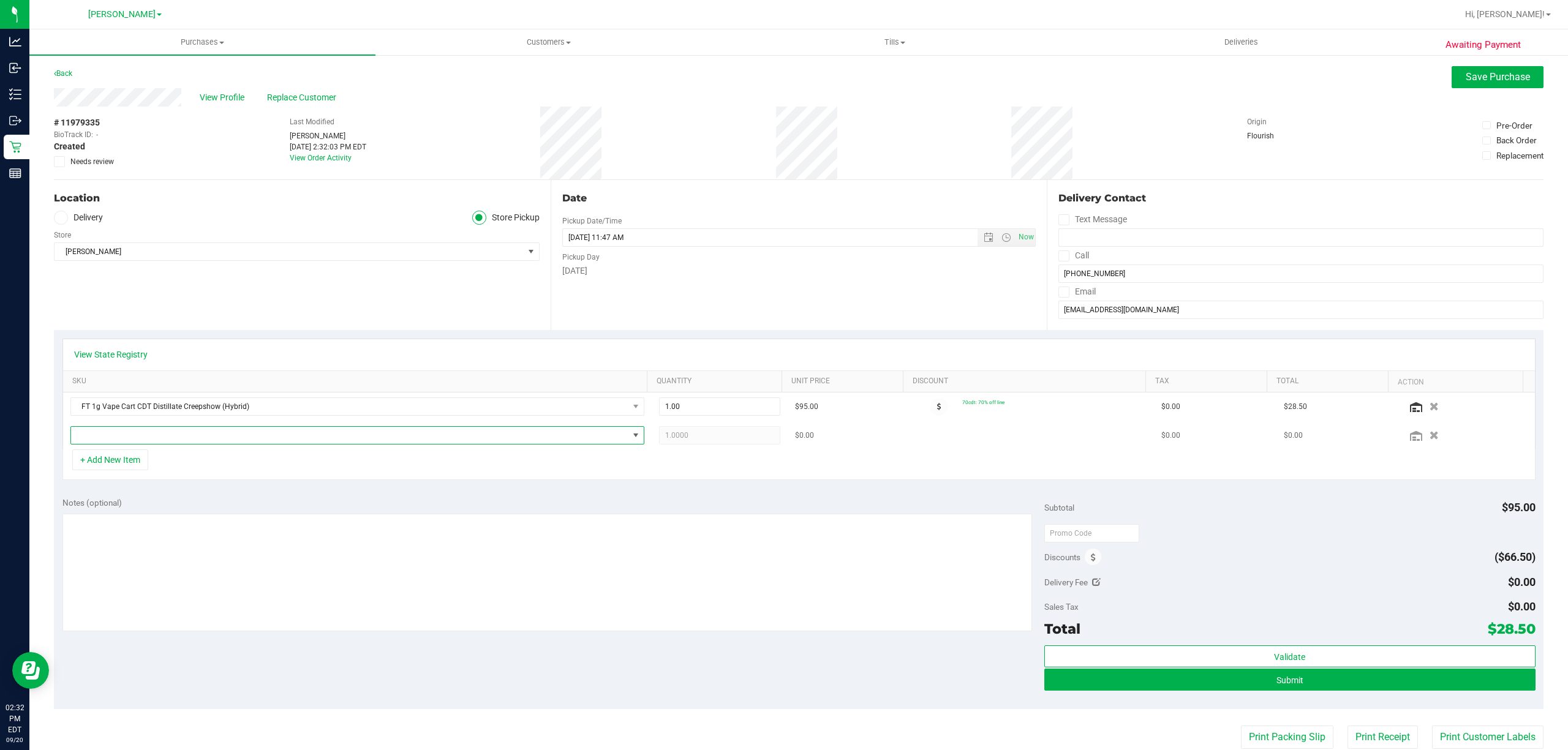
click at [195, 441] on span "NO DATA FOUND" at bounding box center [349, 435] width 557 height 17
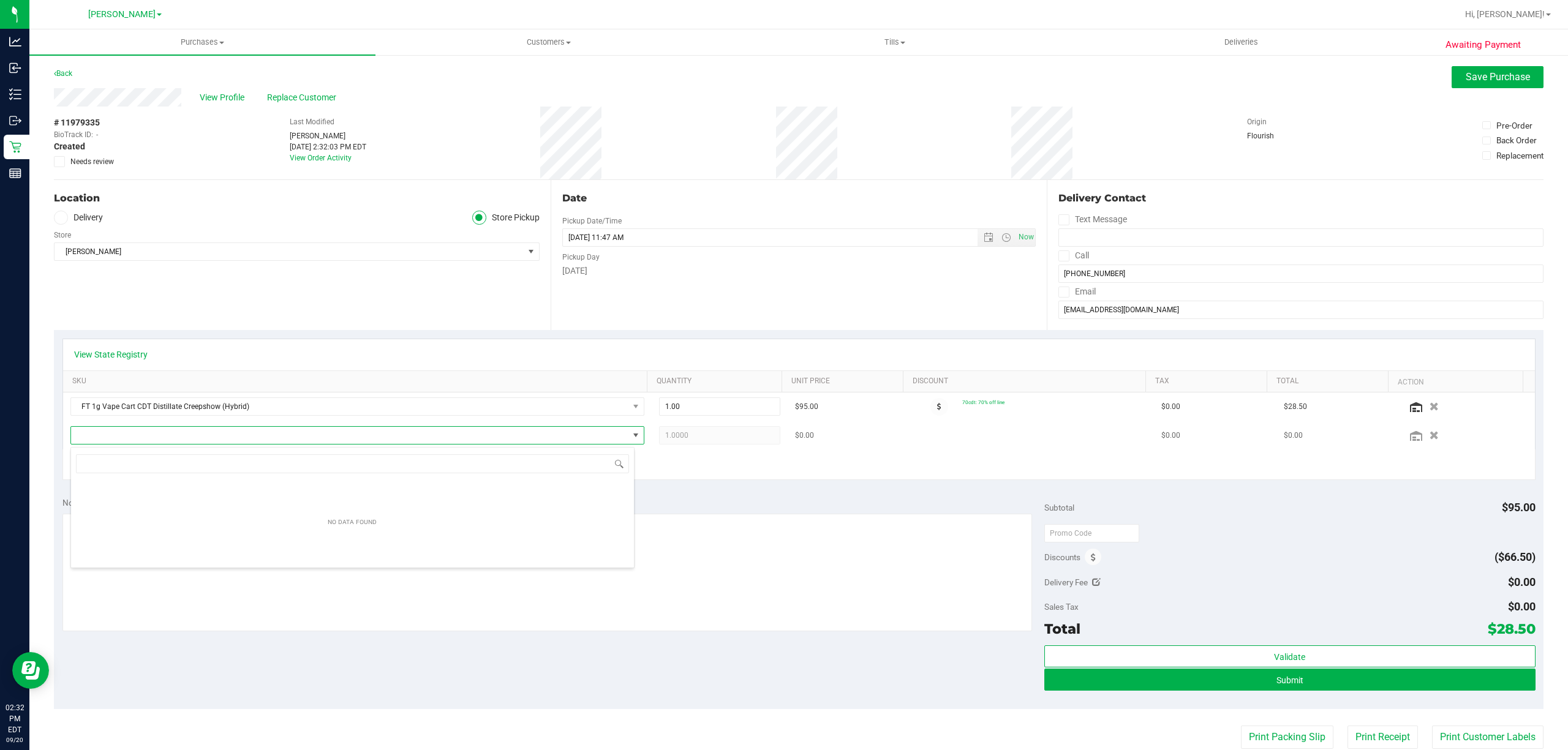
scroll to position [18, 563]
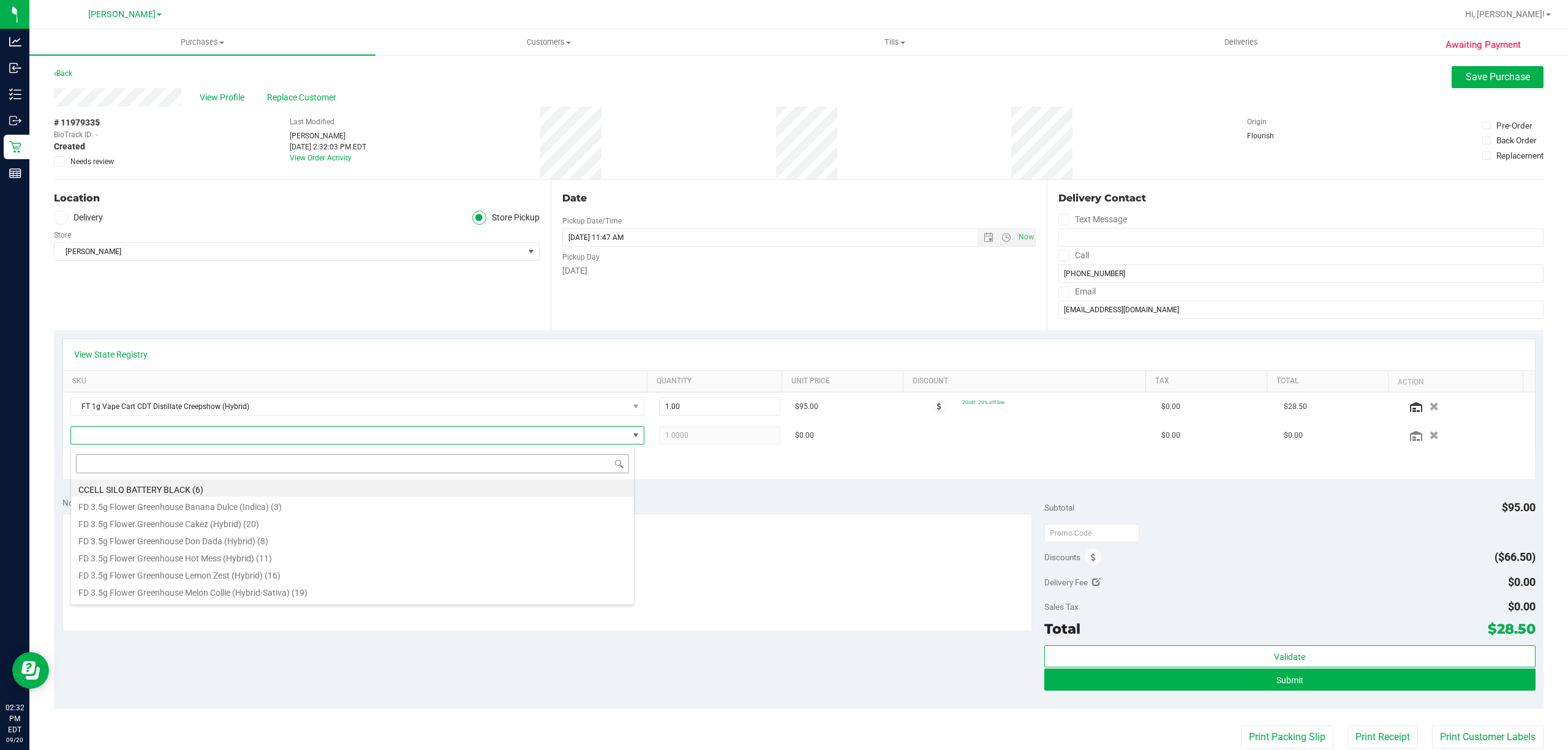
click at [180, 466] on input at bounding box center [352, 464] width 553 height 19
type input "pzt"
click at [266, 539] on li "FT 1g Vape Cart CDT Distillate Pine Zap F2 (Hybrid) (8)" at bounding box center [352, 539] width 563 height 17
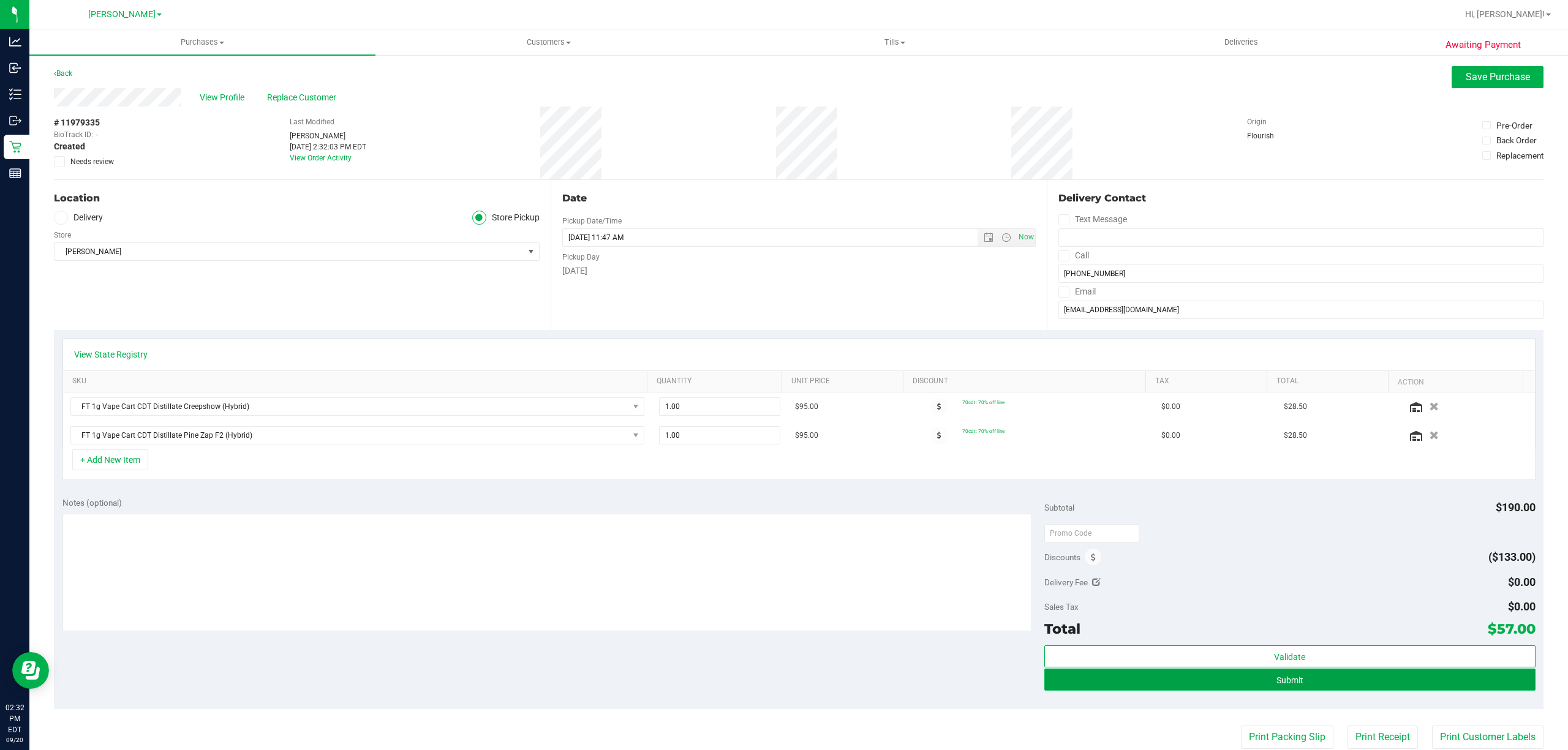
click at [1199, 679] on button "Submit" at bounding box center [1290, 679] width 491 height 22
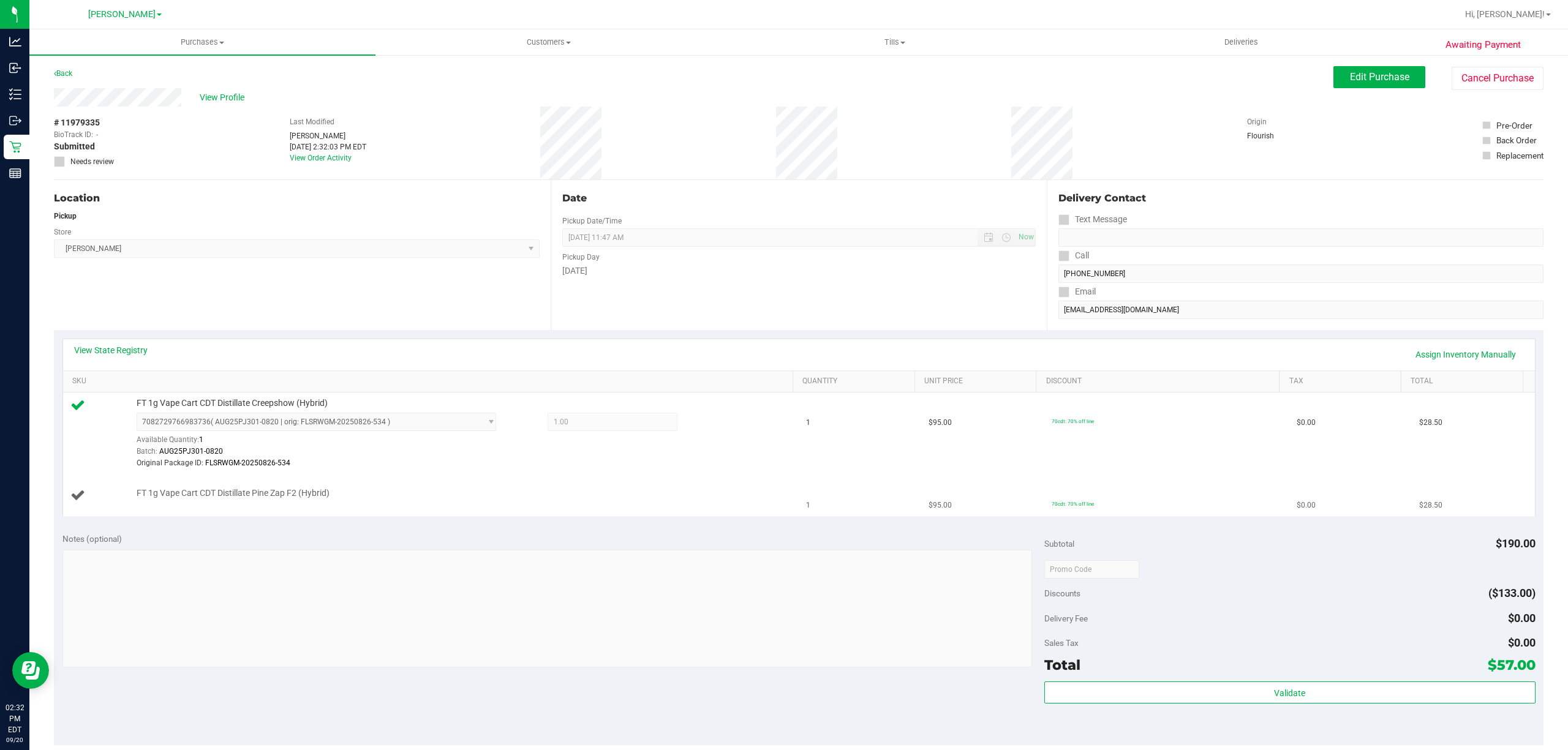
click at [610, 505] on td "FT 1g Vape Cart CDT Distillate Pine Zap F2 (Hybrid)" at bounding box center [431, 496] width 736 height 41
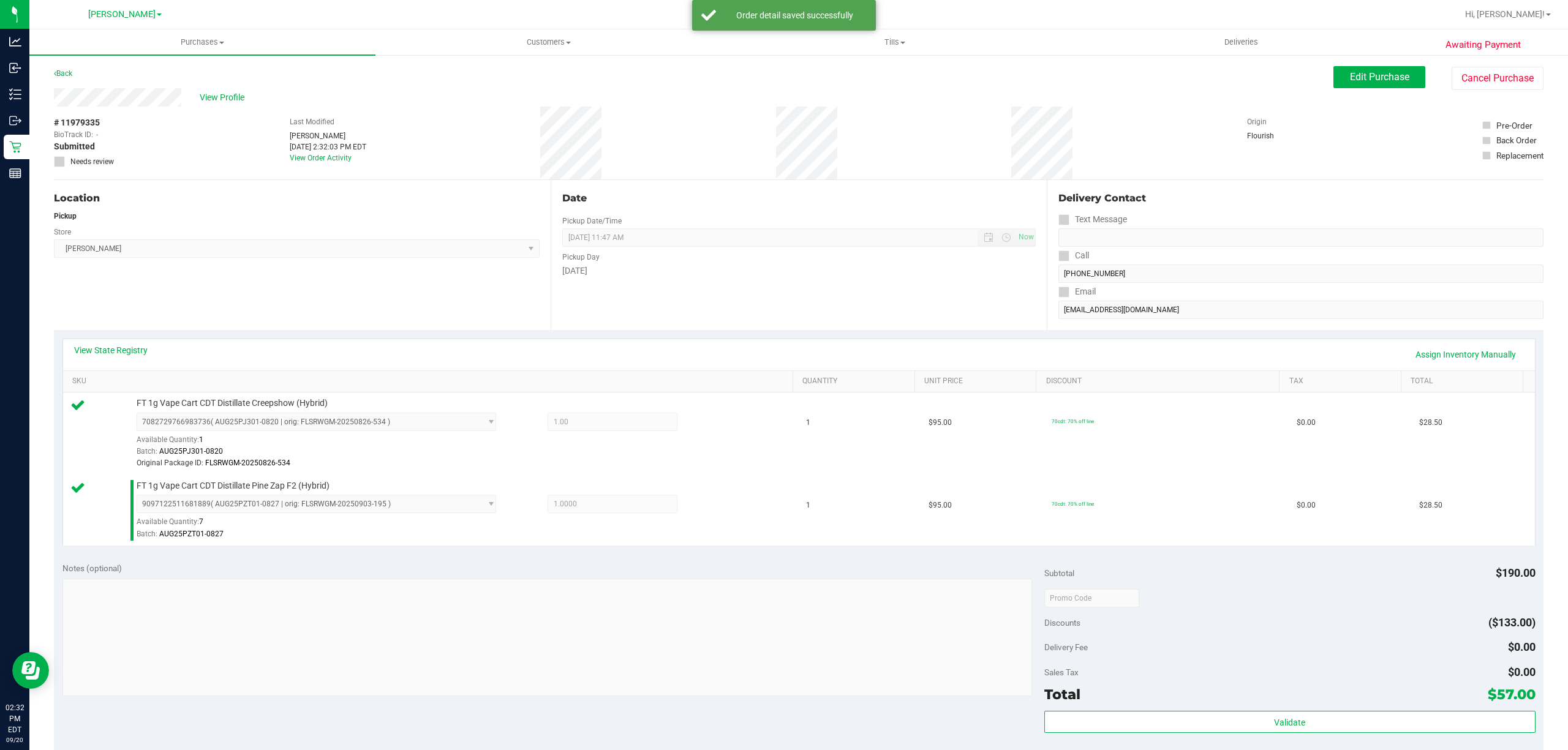
scroll to position [326, 0]
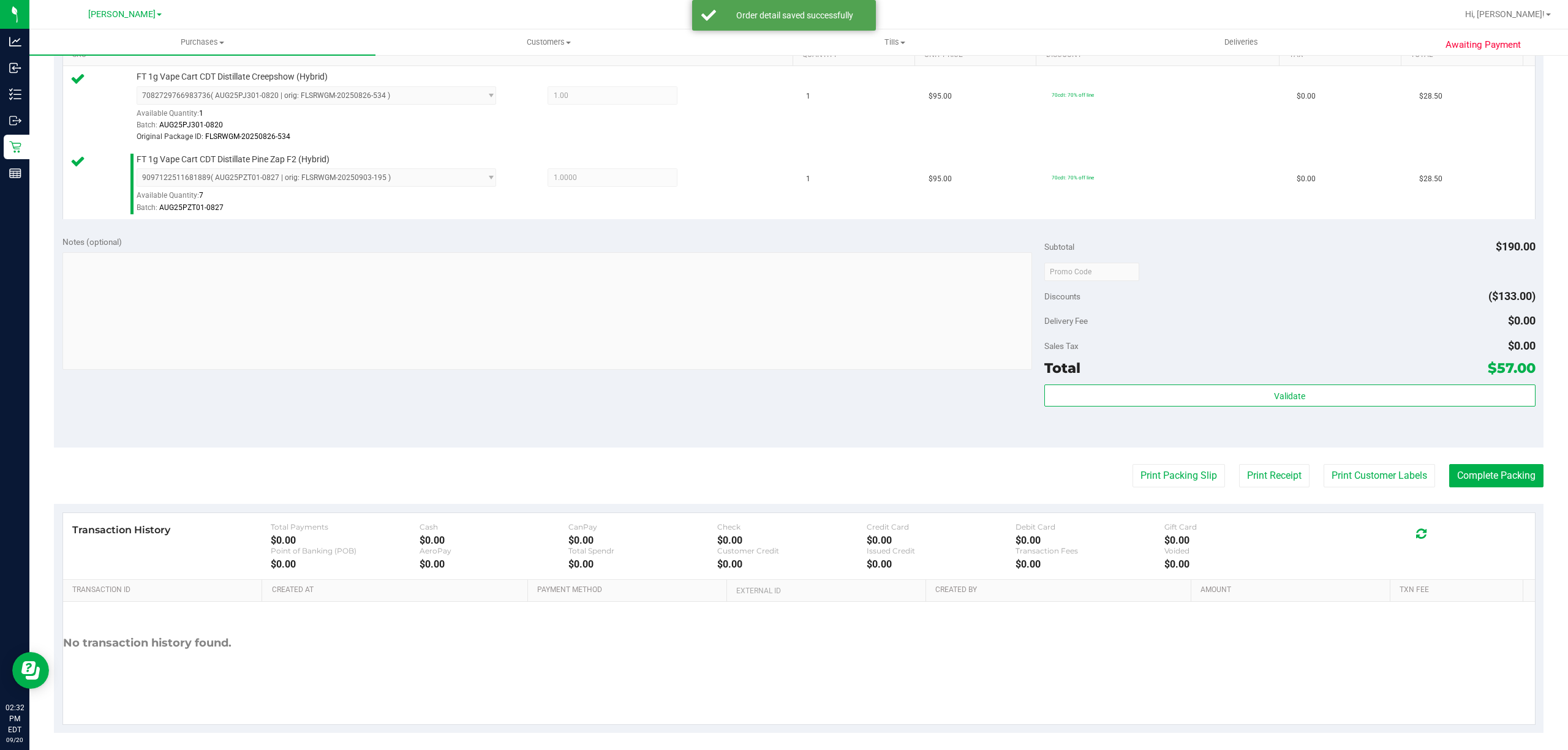
click at [1236, 371] on div "Total $57.00" at bounding box center [1290, 368] width 491 height 22
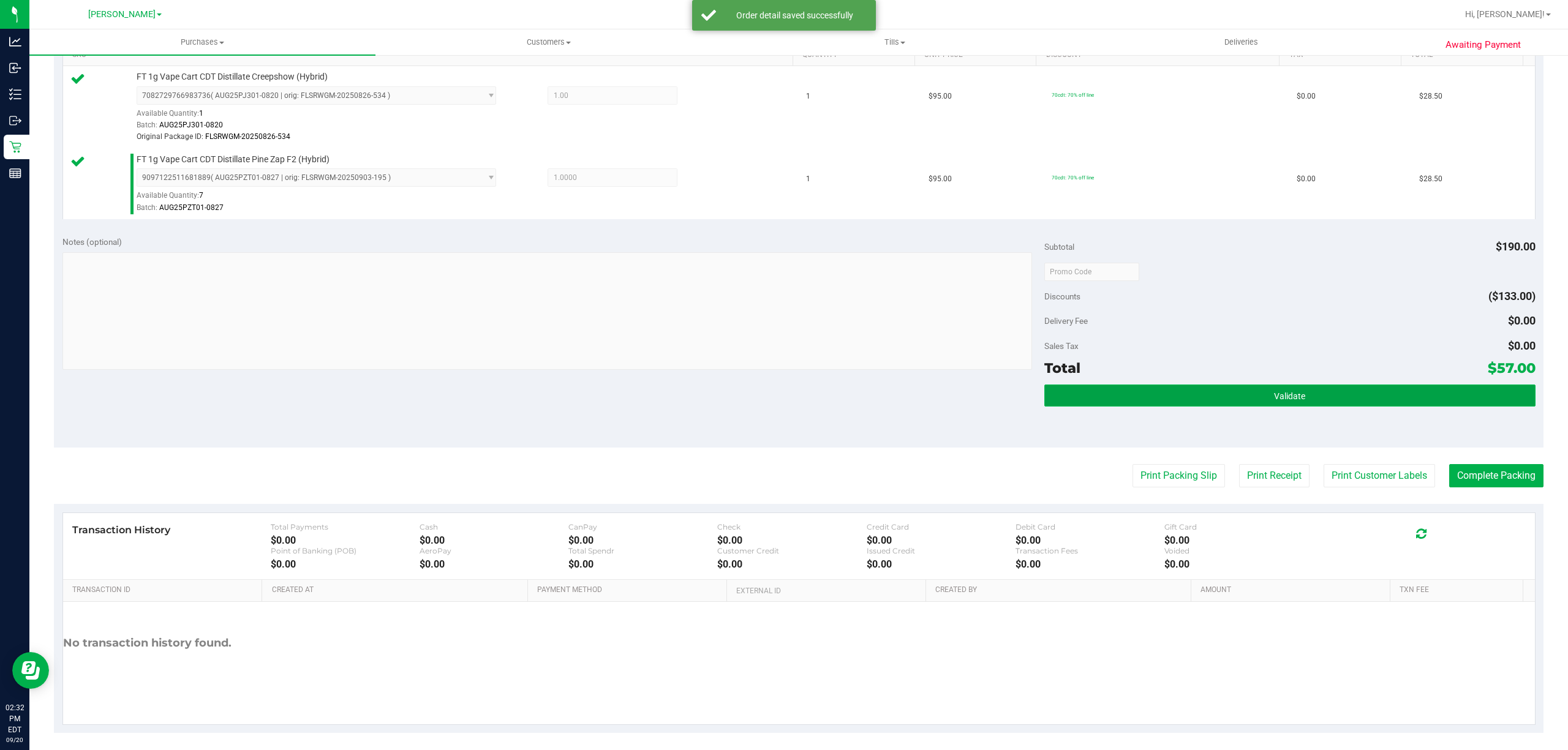
click at [1236, 392] on button "Validate" at bounding box center [1290, 396] width 491 height 22
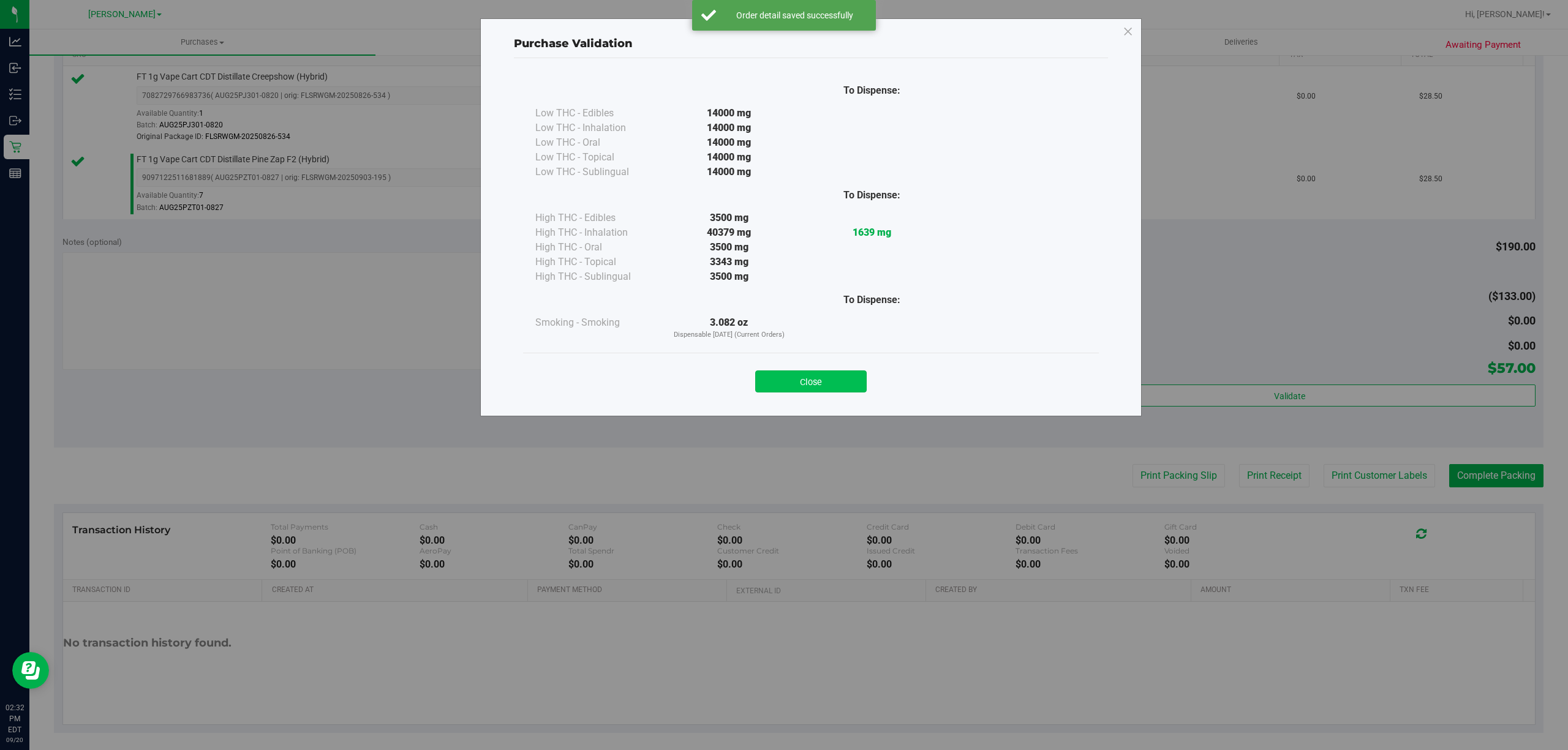
click at [837, 385] on button "Close" at bounding box center [810, 382] width 111 height 22
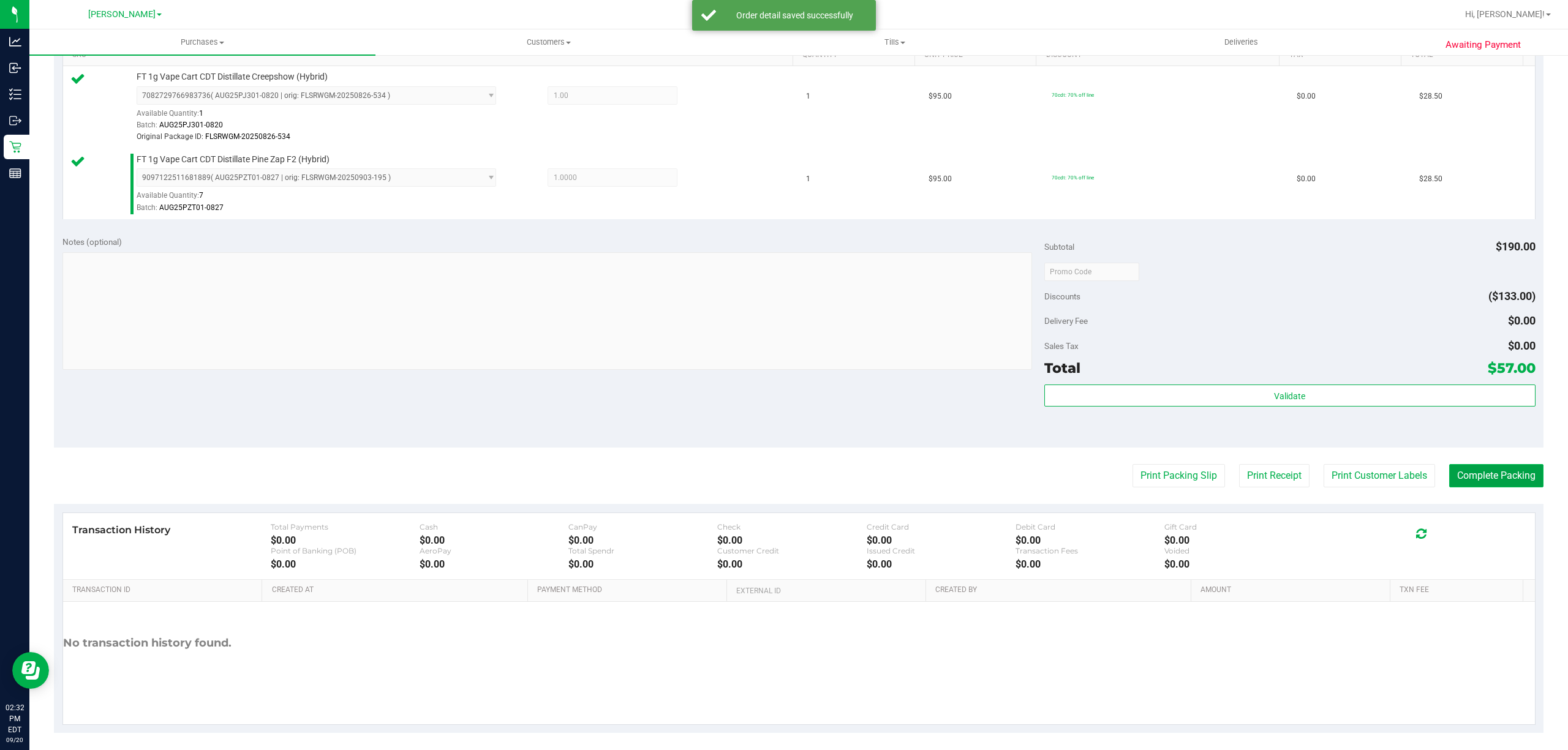
click at [1514, 479] on button "Complete Packing" at bounding box center [1496, 476] width 94 height 24
